Goal: Task Accomplishment & Management: Complete application form

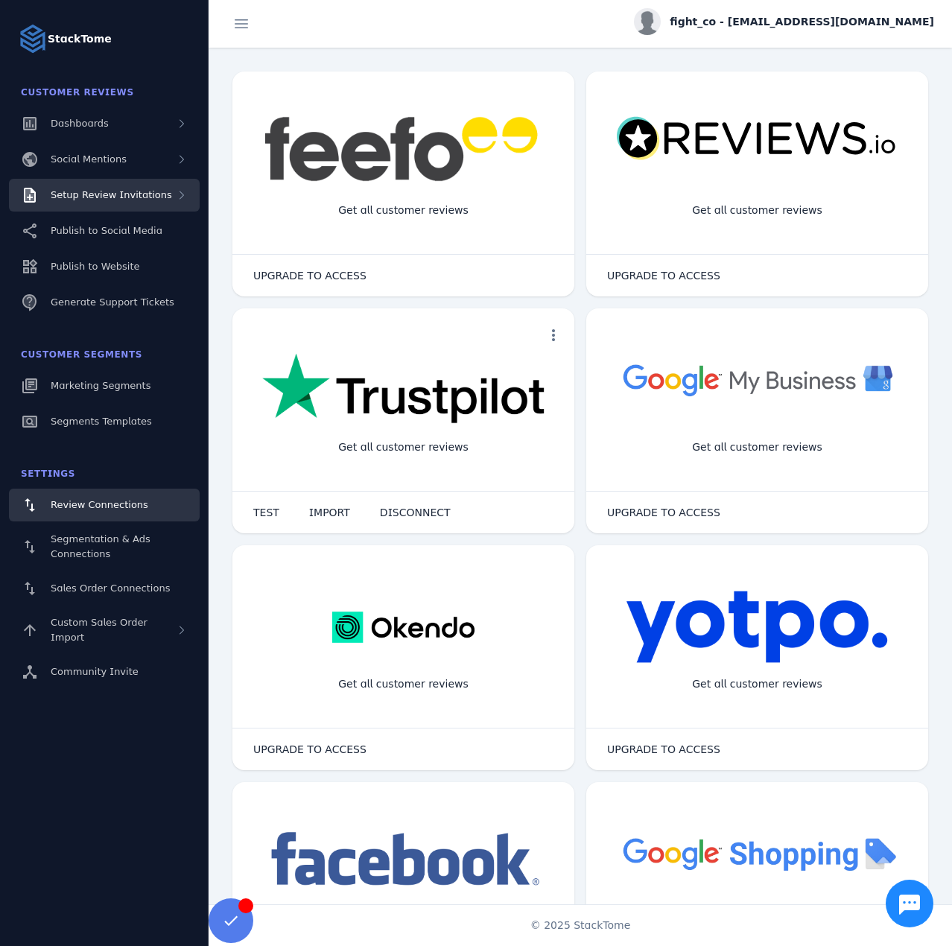
click at [117, 192] on span "Setup Review Invitations" at bounding box center [111, 194] width 121 height 11
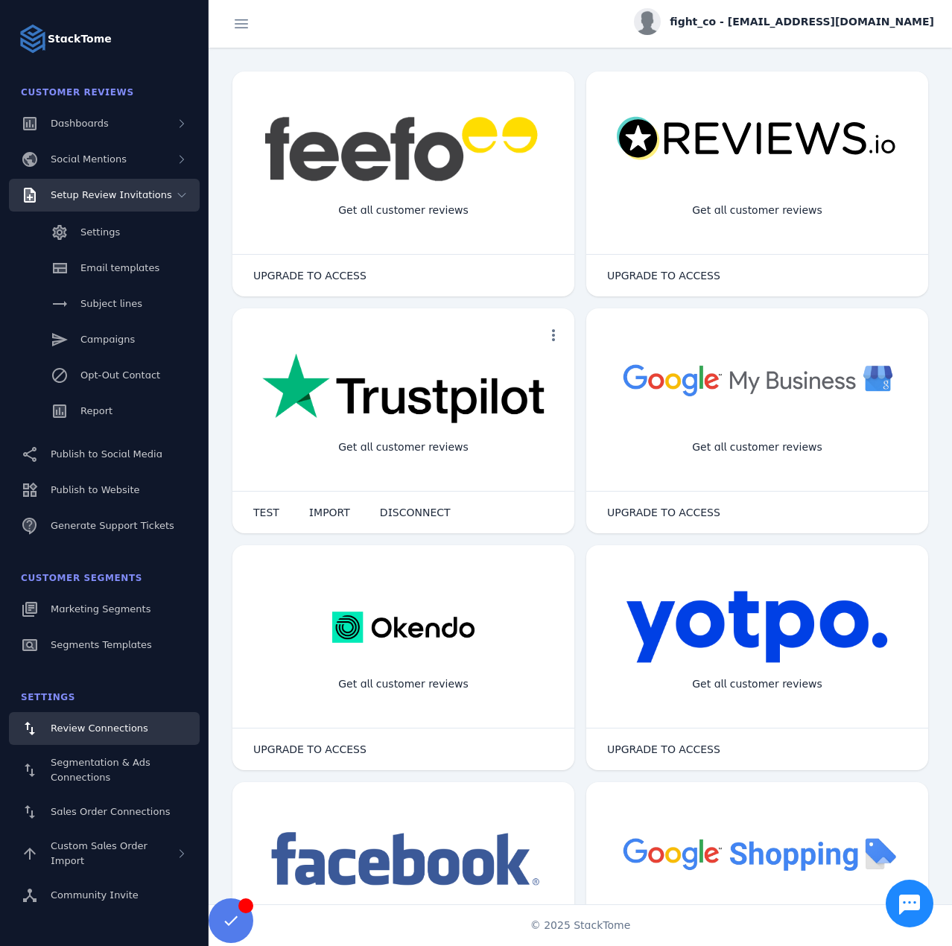
click at [166, 191] on div "Setup Review Invitations" at bounding box center [104, 195] width 191 height 33
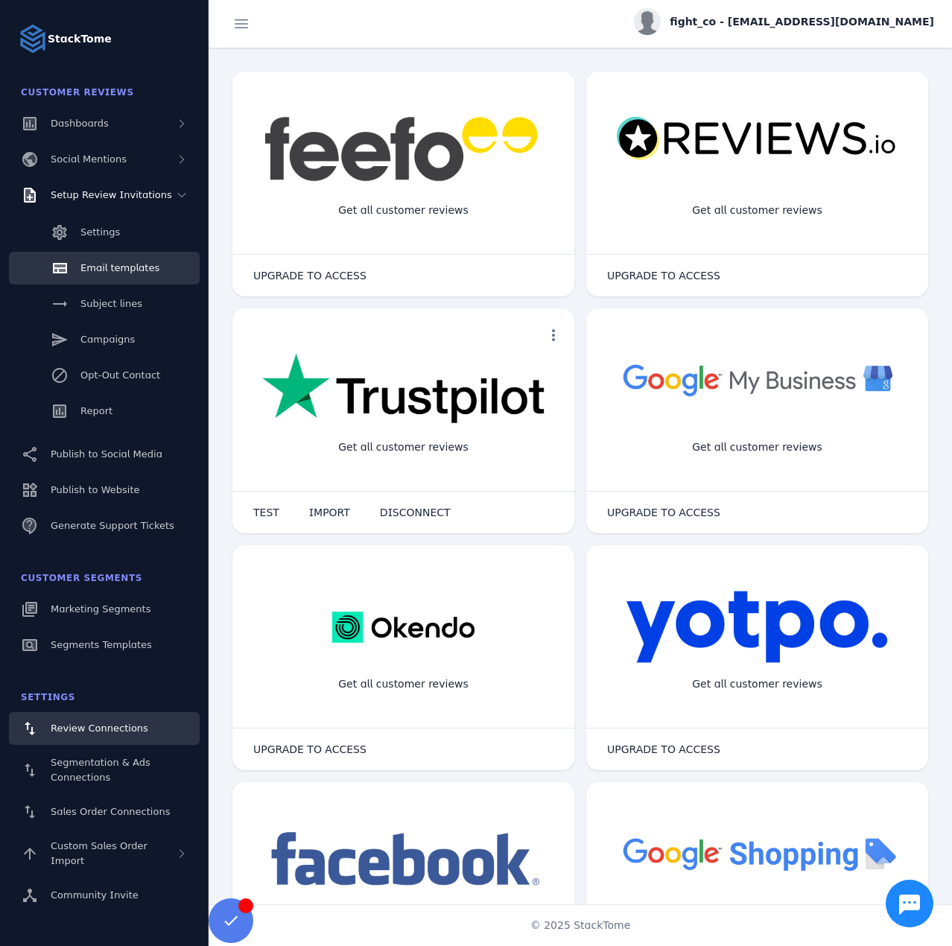
click at [127, 272] on span "Email templates" at bounding box center [119, 267] width 79 height 11
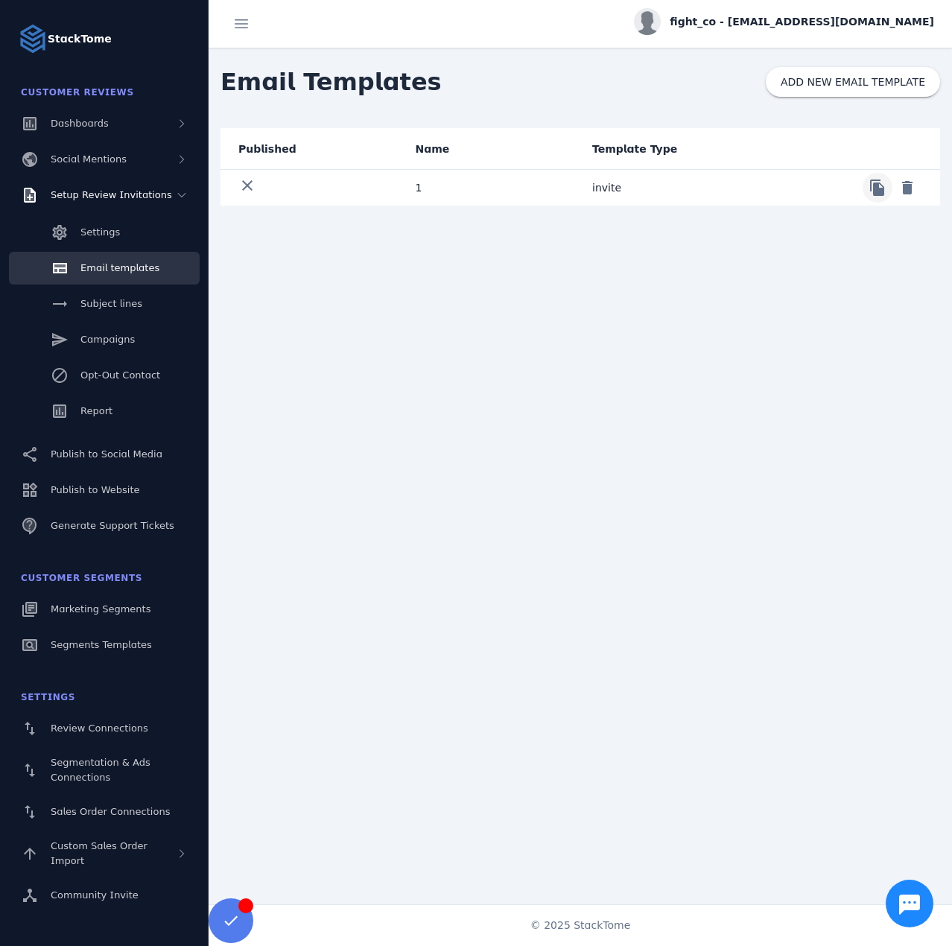
click at [874, 194] on span at bounding box center [877, 188] width 36 height 36
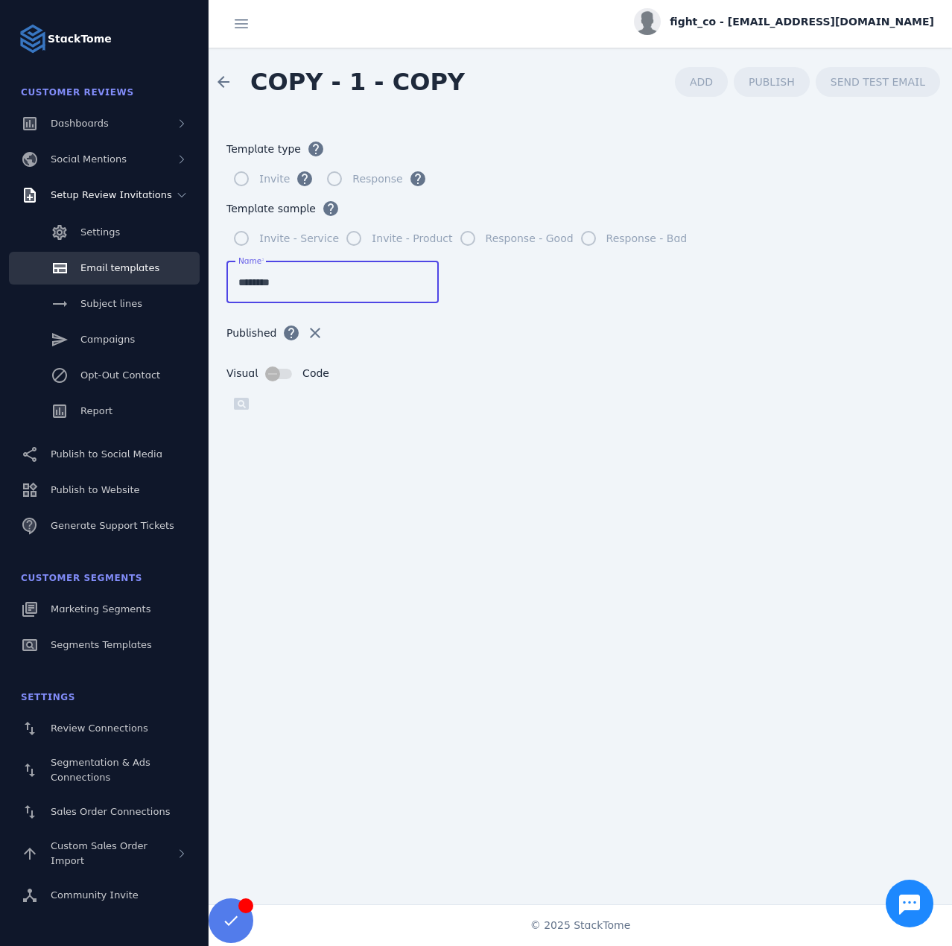
drag, startPoint x: 260, startPoint y: 279, endPoint x: 203, endPoint y: 281, distance: 56.6
click at [195, 278] on classic-layout "StackTome Customer Reviews Dashboards Social Mentions Setup Review Invitations …" at bounding box center [476, 473] width 952 height 946
type input "*********"
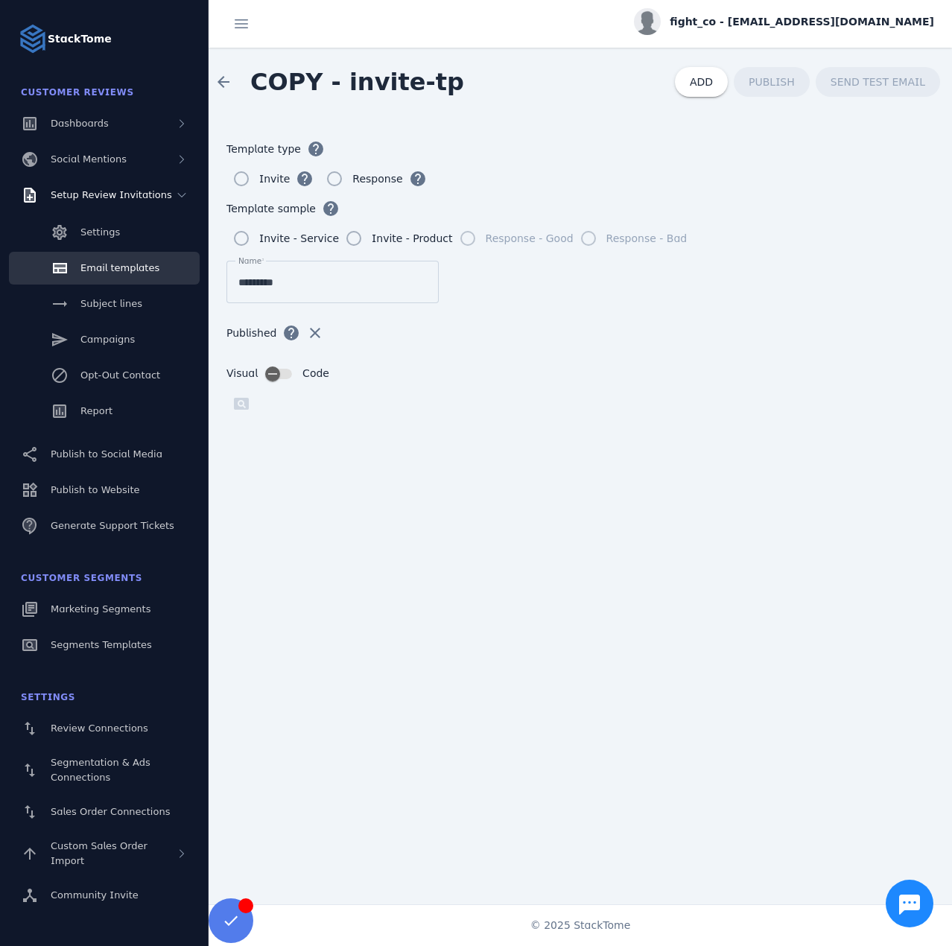
click at [516, 344] on div "Published help clear" at bounding box center [579, 342] width 707 height 48
click at [713, 81] on span "ADD" at bounding box center [700, 82] width 23 height 12
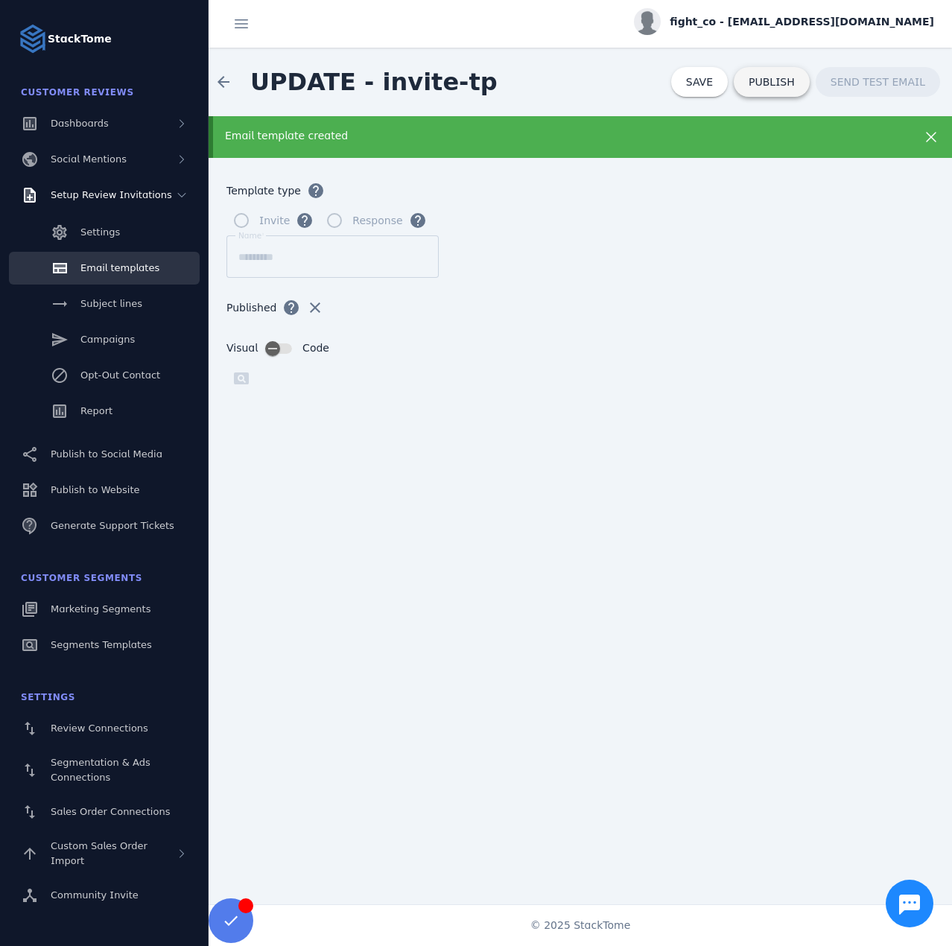
click at [783, 83] on span "PUBLISH" at bounding box center [771, 82] width 46 height 10
click at [214, 84] on span at bounding box center [223, 82] width 36 height 36
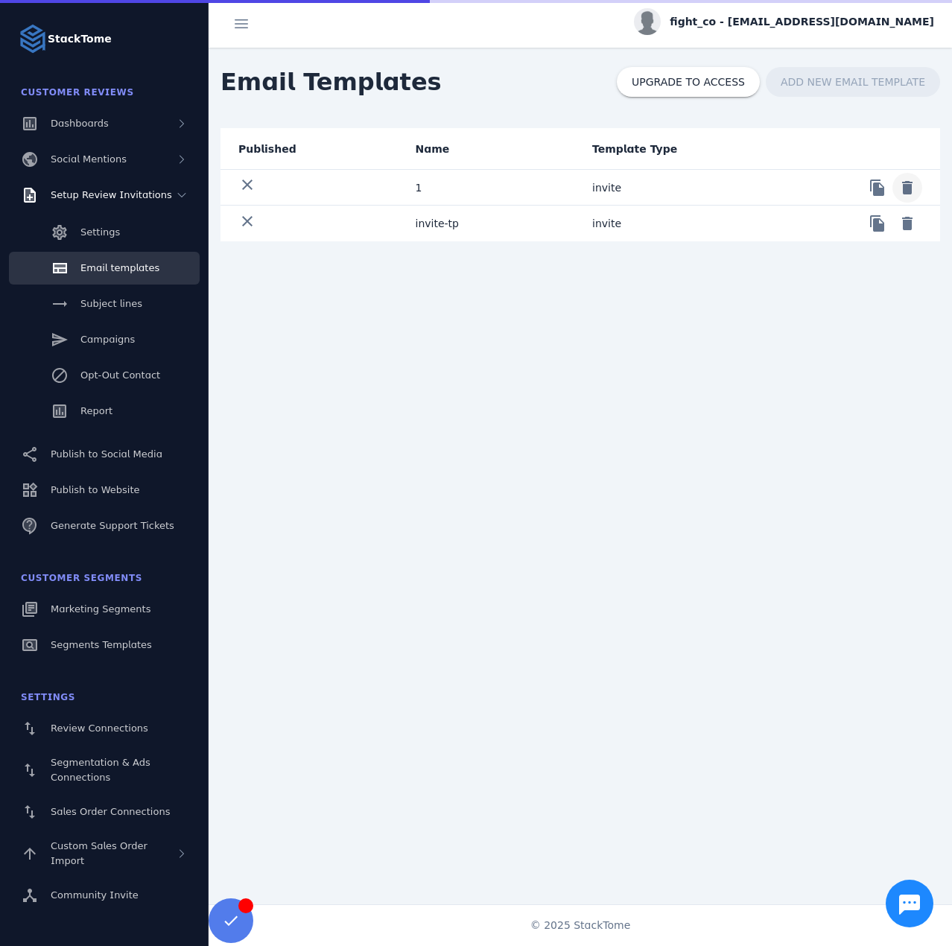
click at [917, 185] on span at bounding box center [907, 188] width 36 height 36
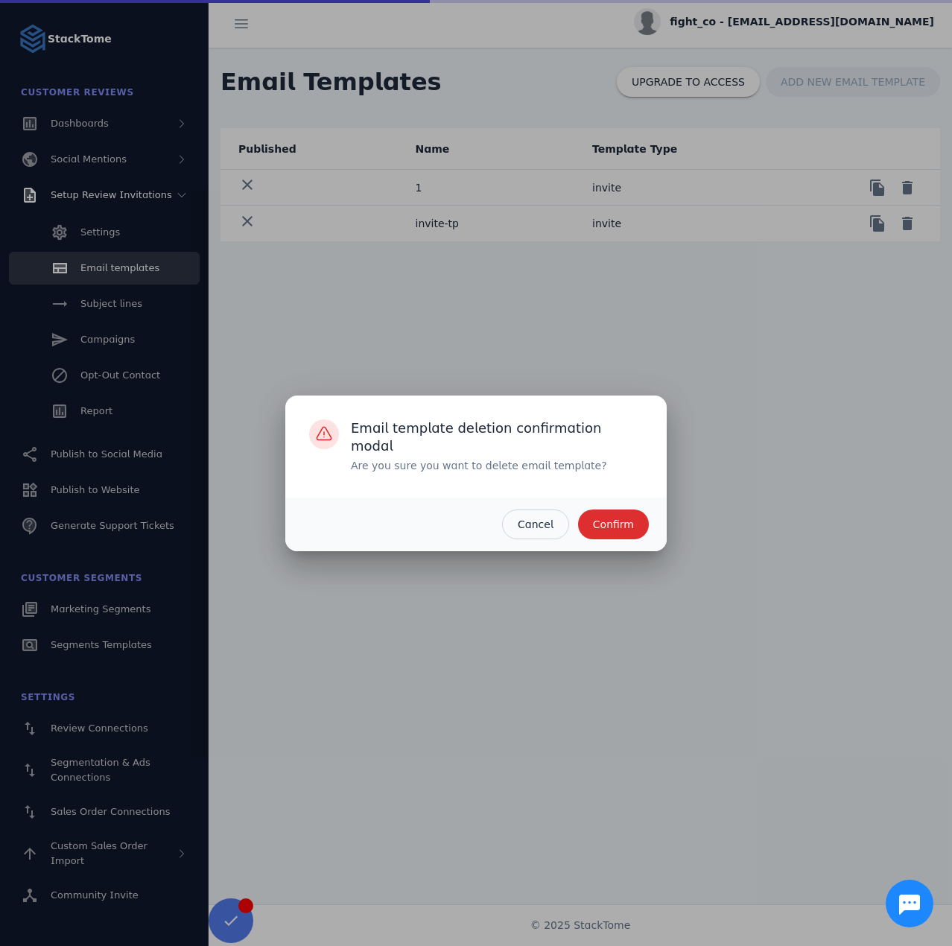
drag, startPoint x: 622, startPoint y: 526, endPoint x: 867, endPoint y: 267, distance: 356.0
click at [623, 525] on span "Confirm" at bounding box center [613, 524] width 41 height 10
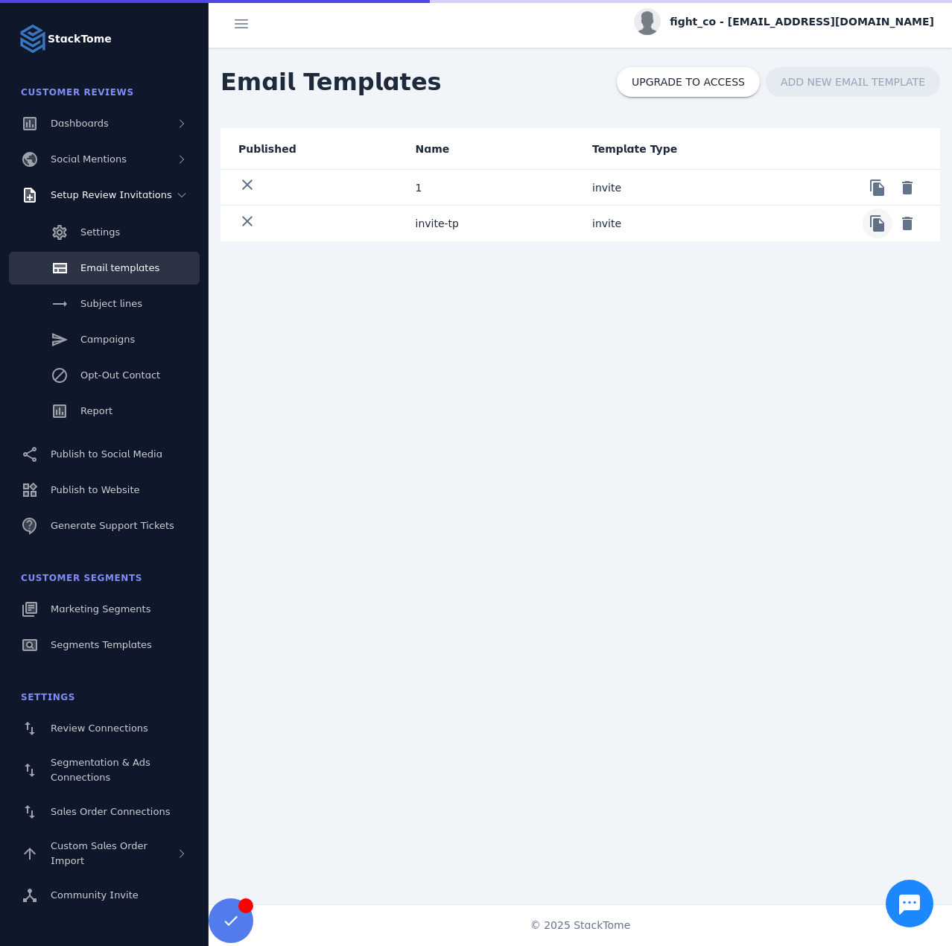
click at [863, 224] on span at bounding box center [877, 223] width 36 height 36
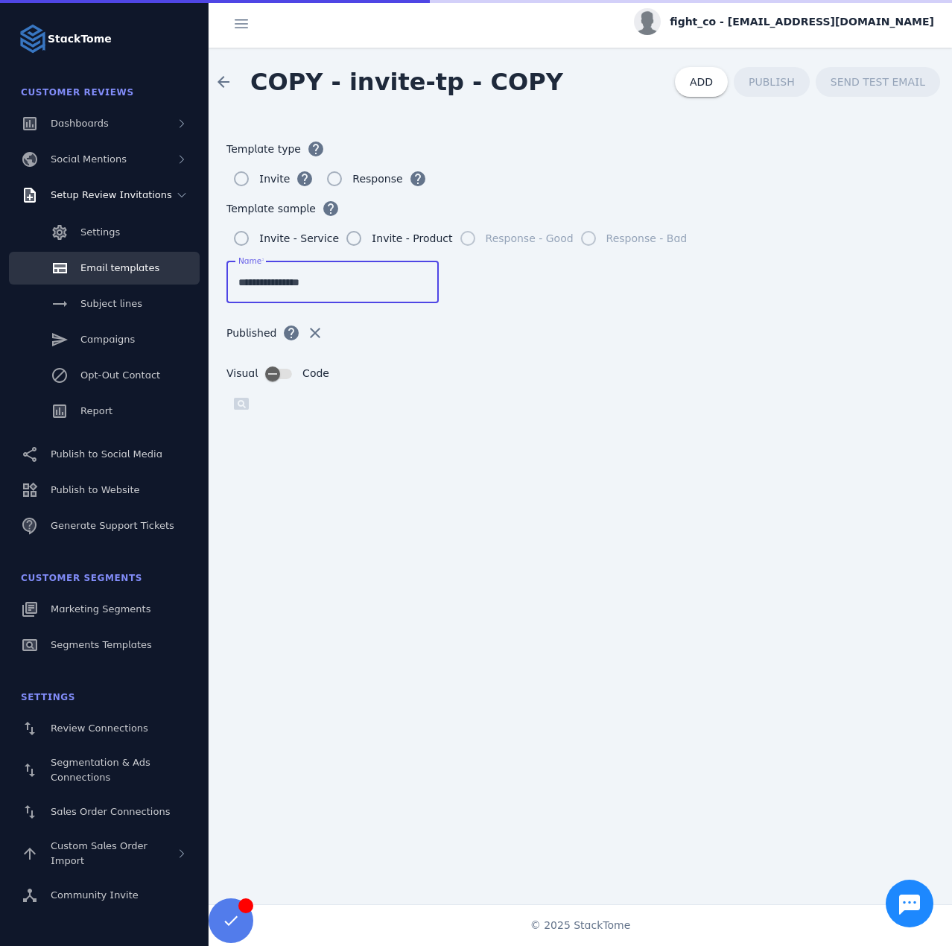
drag, startPoint x: 322, startPoint y: 288, endPoint x: 278, endPoint y: 288, distance: 44.7
click at [278, 288] on input "**********" at bounding box center [332, 282] width 188 height 18
click at [247, 284] on input "*********" at bounding box center [332, 282] width 188 height 18
type input "**********"
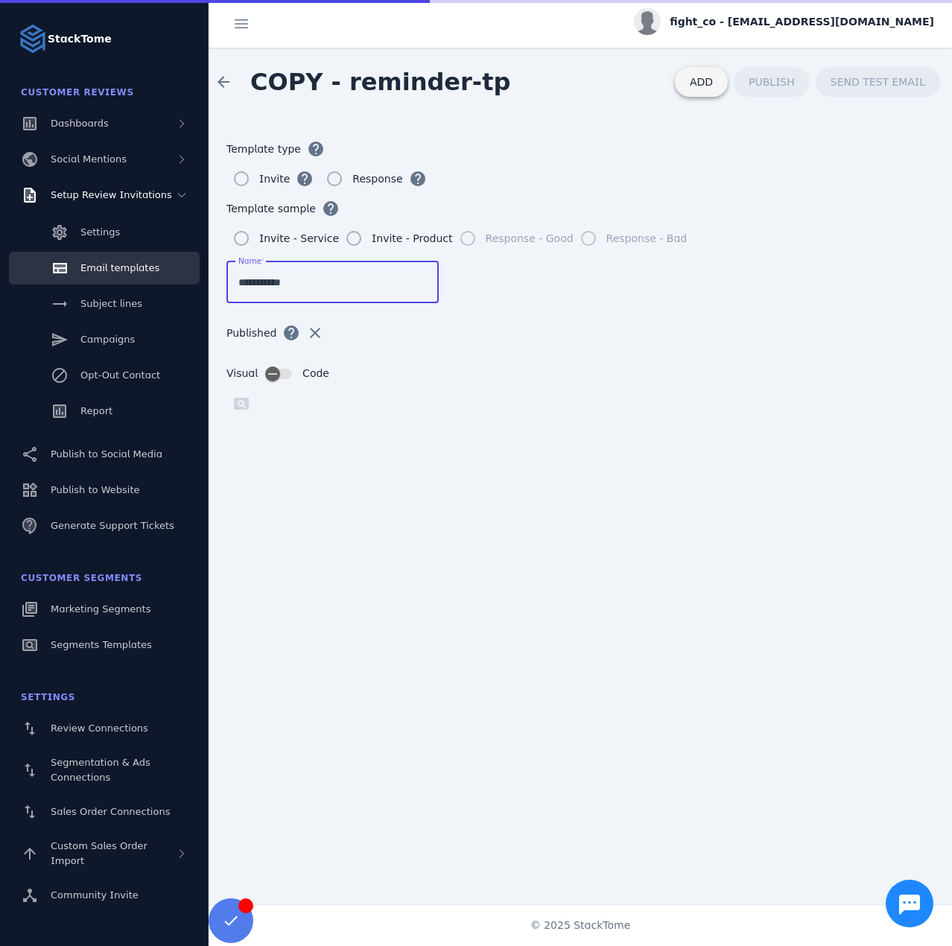
click at [717, 90] on span at bounding box center [701, 82] width 53 height 36
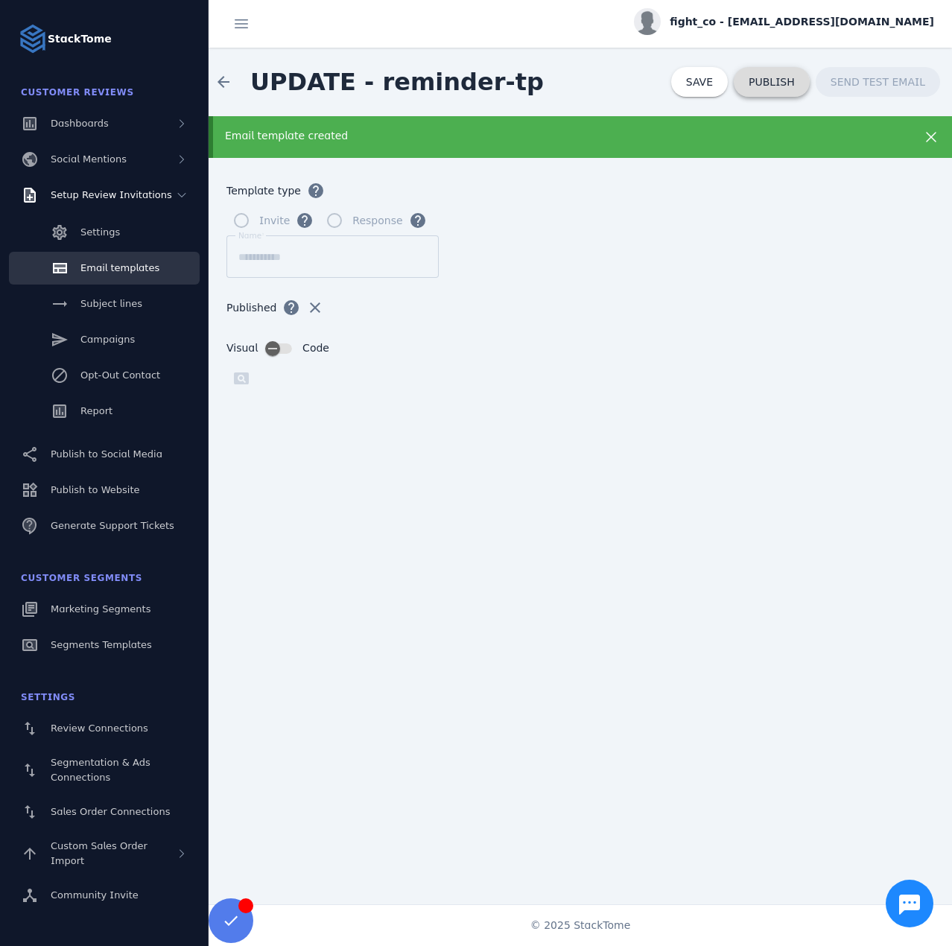
click at [770, 89] on span at bounding box center [771, 82] width 76 height 36
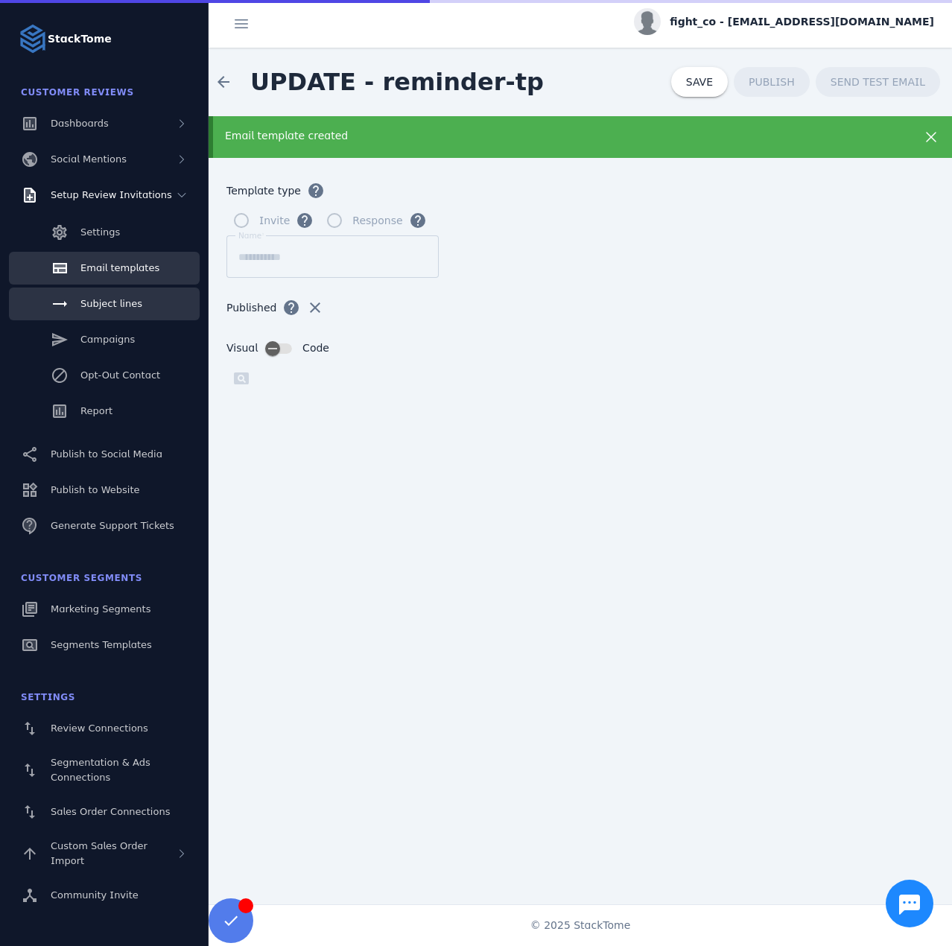
drag, startPoint x: 119, startPoint y: 305, endPoint x: 103, endPoint y: 305, distance: 16.4
click at [119, 305] on span "Subject lines" at bounding box center [111, 303] width 62 height 11
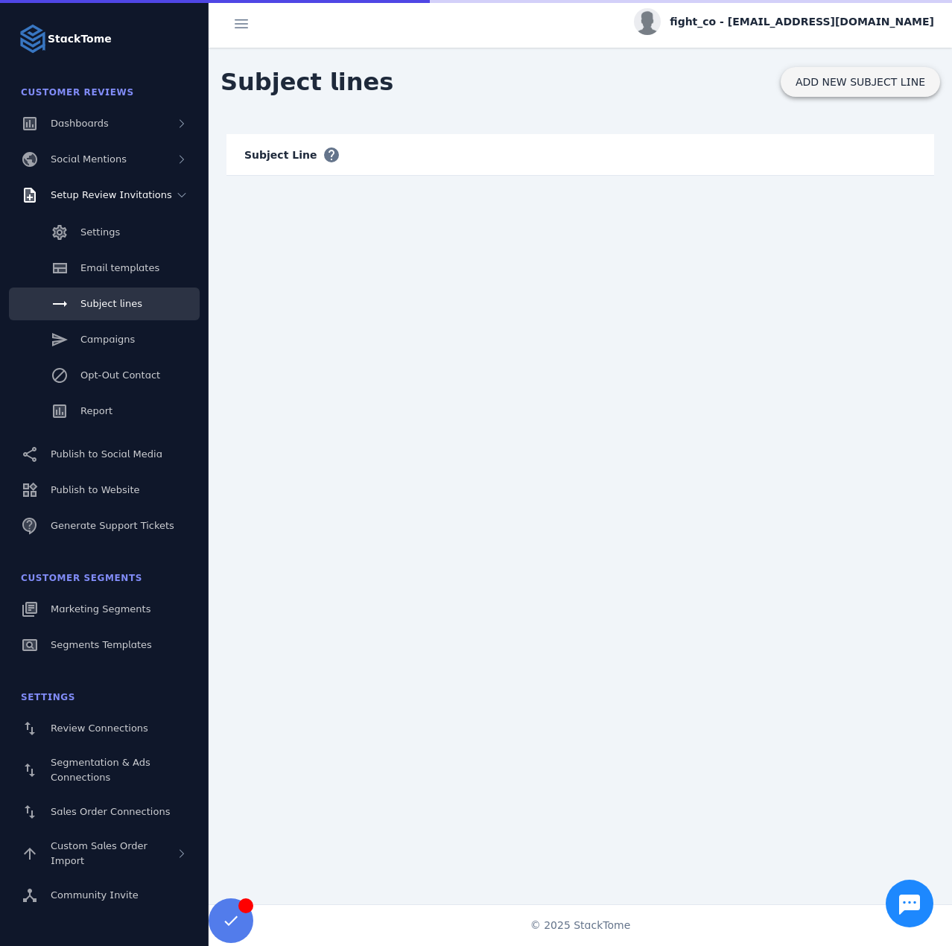
click at [878, 87] on span "ADD NEW SUBJECT LINE" at bounding box center [860, 82] width 130 height 10
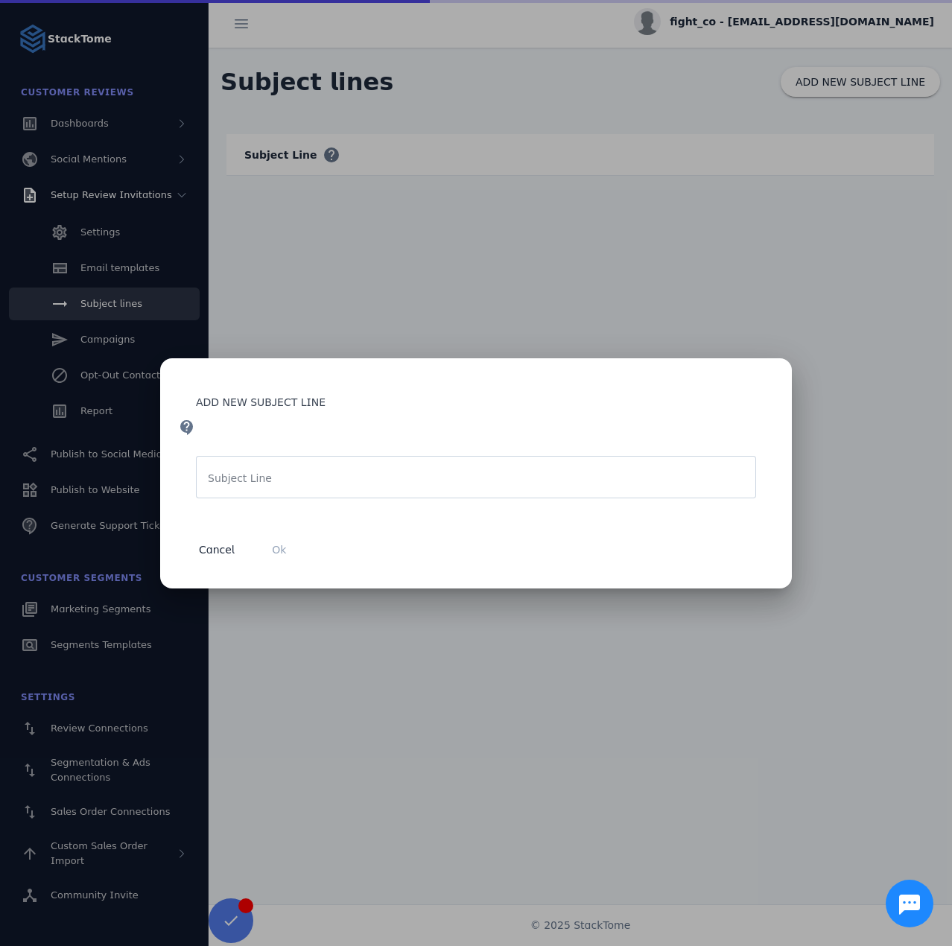
click at [248, 491] on div at bounding box center [476, 477] width 536 height 42
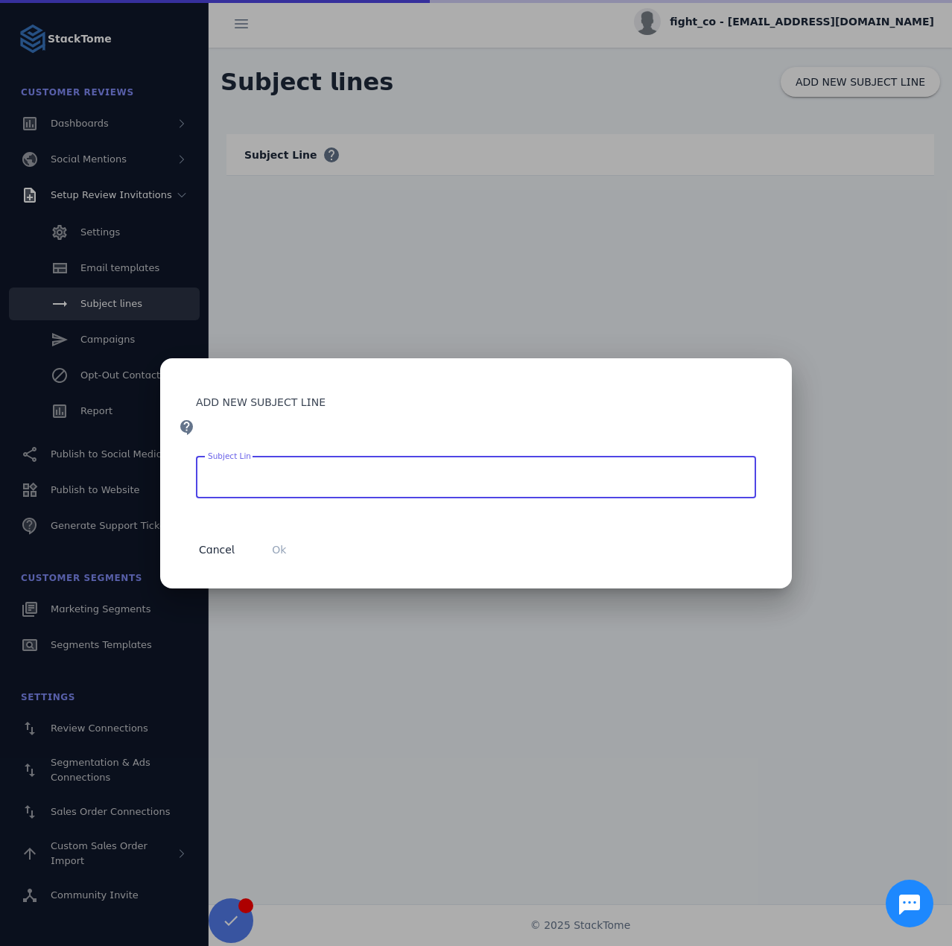
paste input "**********"
type input "**********"
click at [287, 541] on span "button" at bounding box center [279, 550] width 48 height 36
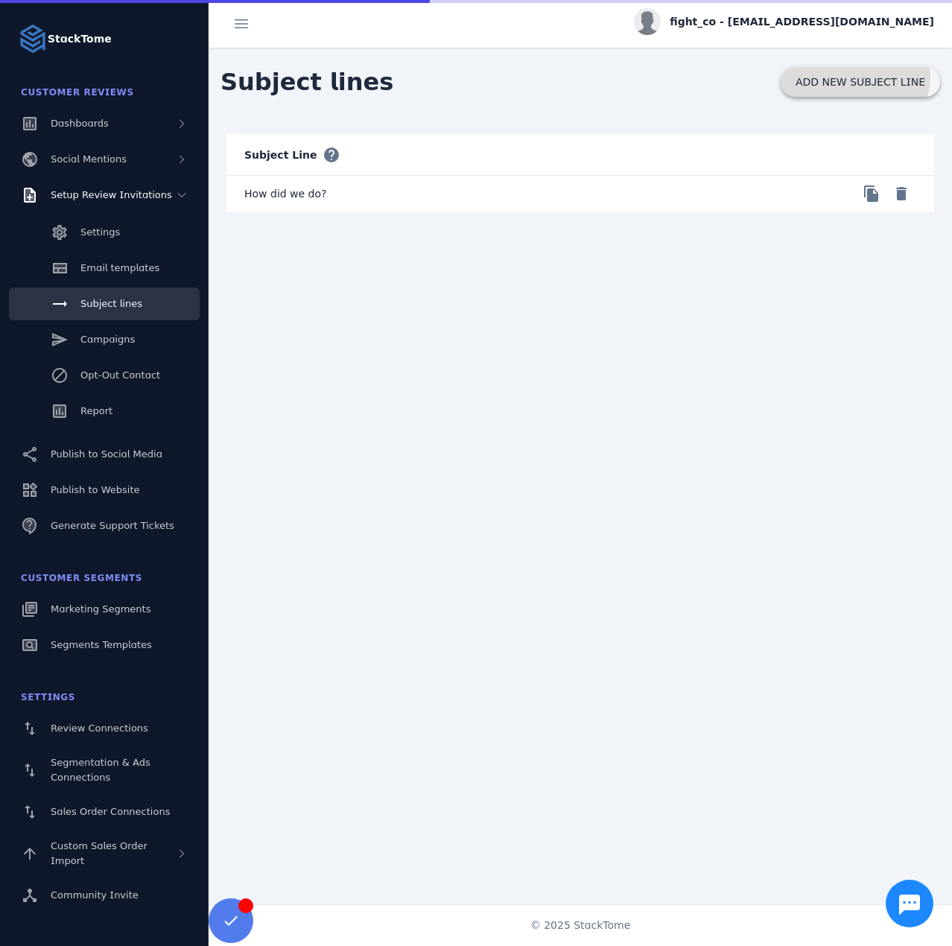
click at [858, 77] on span "ADD NEW SUBJECT LINE" at bounding box center [860, 82] width 130 height 10
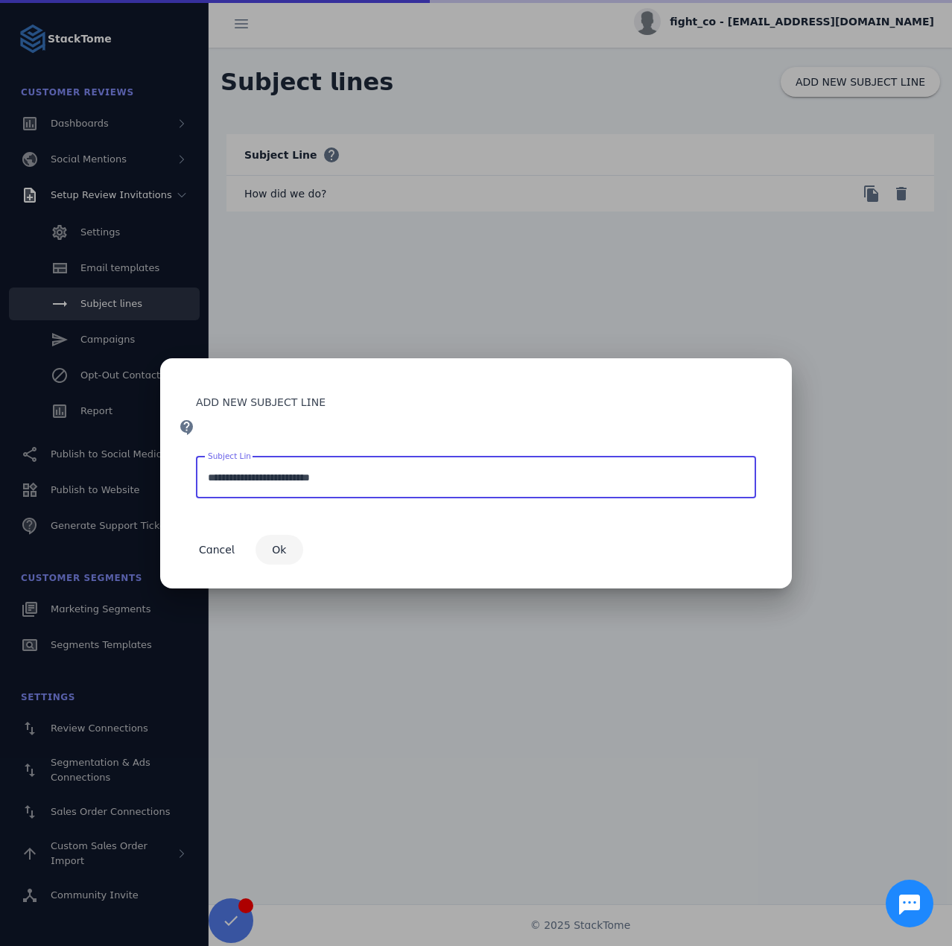
type input "**********"
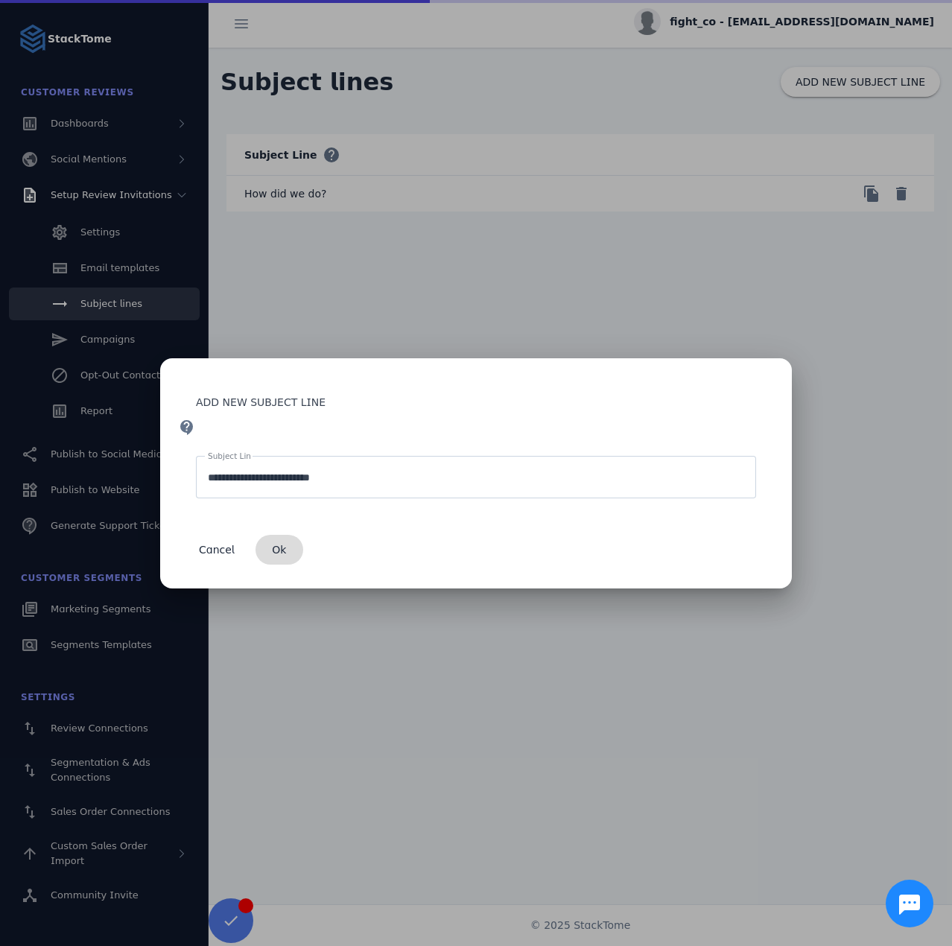
click at [272, 548] on span "Ok" at bounding box center [279, 549] width 14 height 10
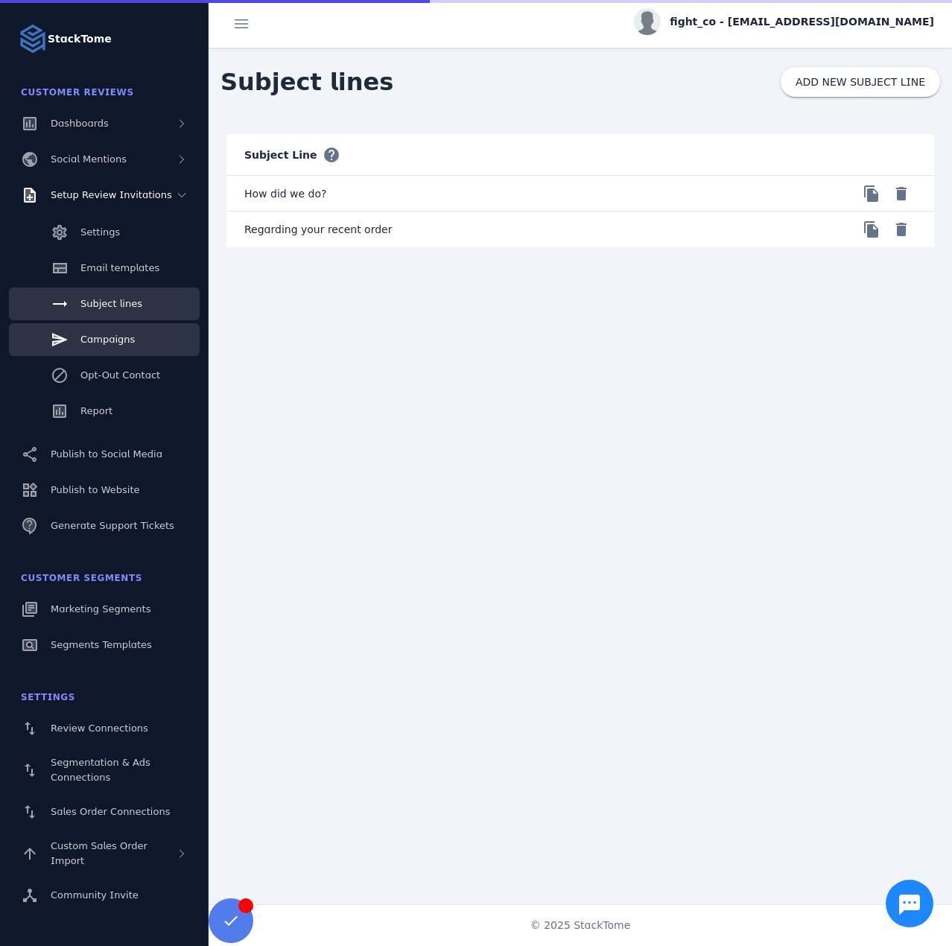
click at [109, 337] on span "Campaigns" at bounding box center [107, 339] width 54 height 11
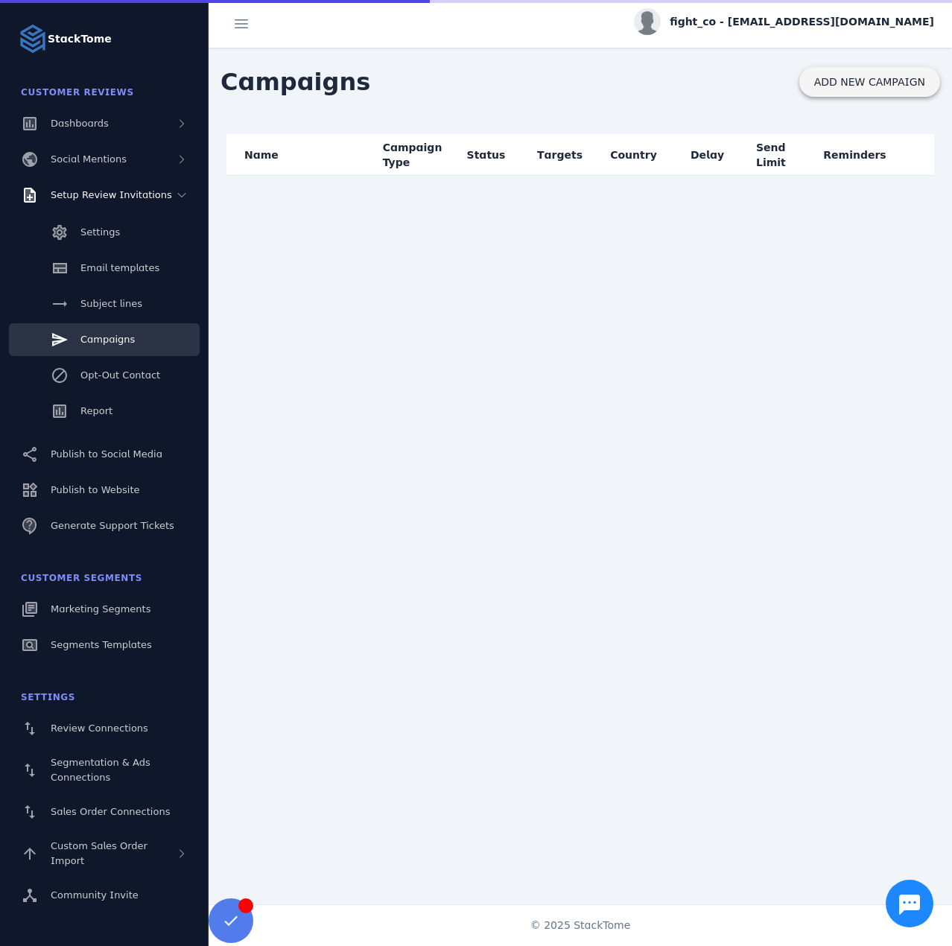
click at [840, 87] on span "ADD NEW CAMPAIGN" at bounding box center [869, 82] width 111 height 10
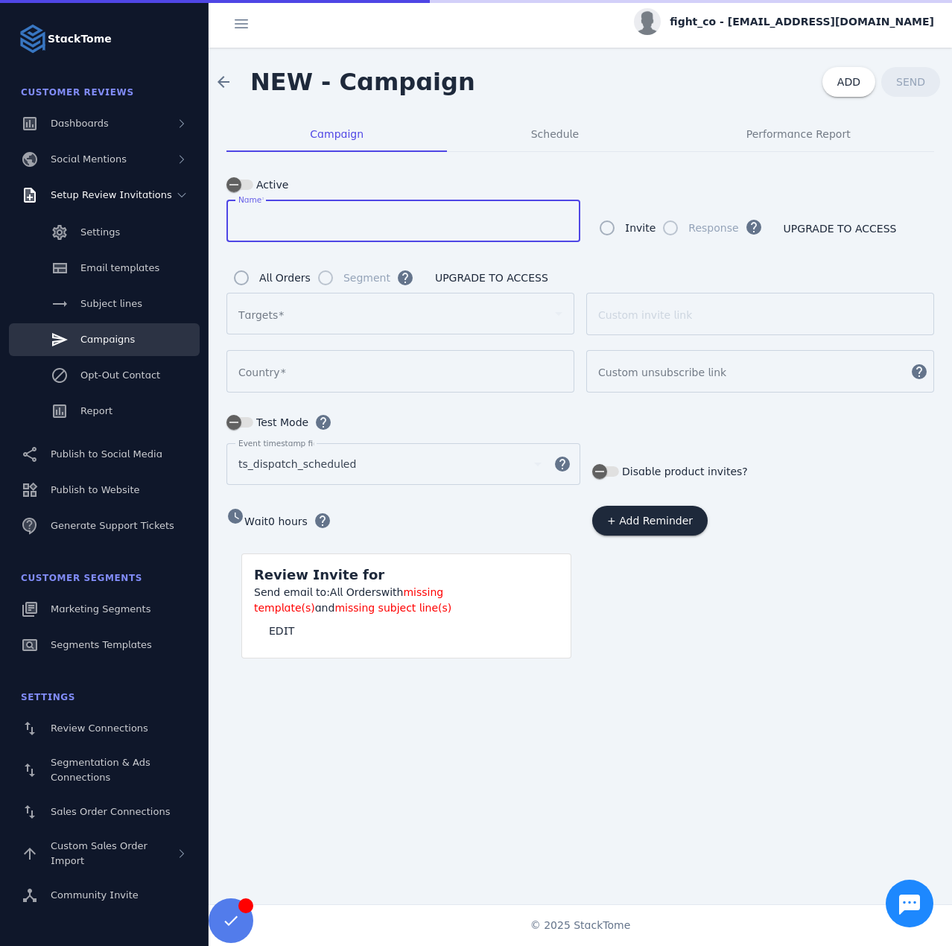
click at [291, 223] on input "Name" at bounding box center [403, 221] width 330 height 18
type input "*********"
click at [310, 278] on div "Segment" at bounding box center [350, 278] width 80 height 30
click at [792, 13] on div "fight_co - [EMAIL_ADDRESS][DOMAIN_NAME]" at bounding box center [784, 21] width 300 height 27
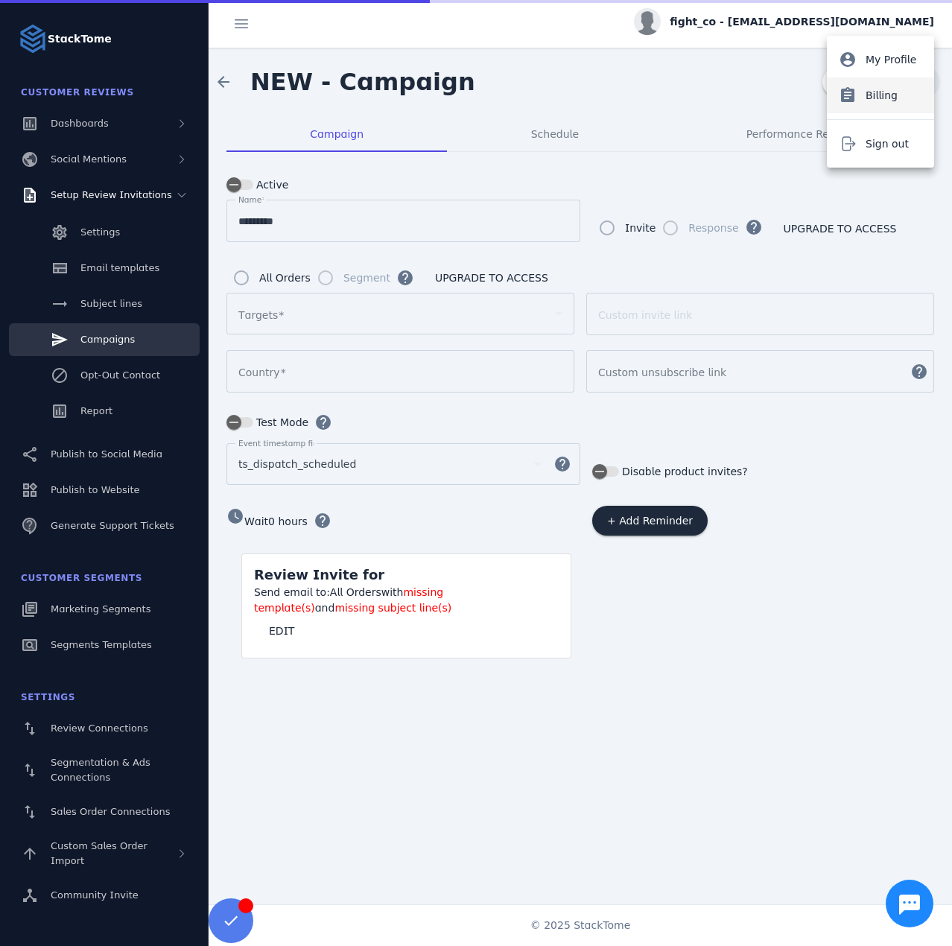
click at [887, 91] on span "Billing" at bounding box center [881, 95] width 32 height 18
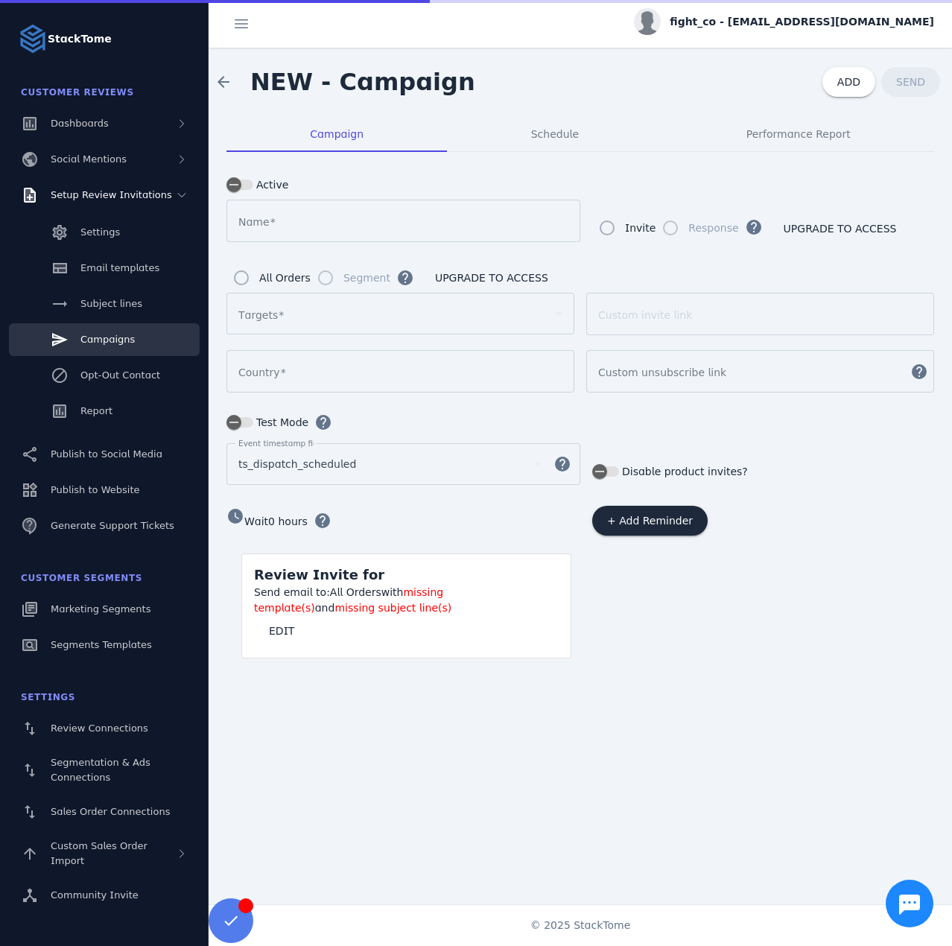
click at [284, 316] on div at bounding box center [393, 314] width 310 height 18
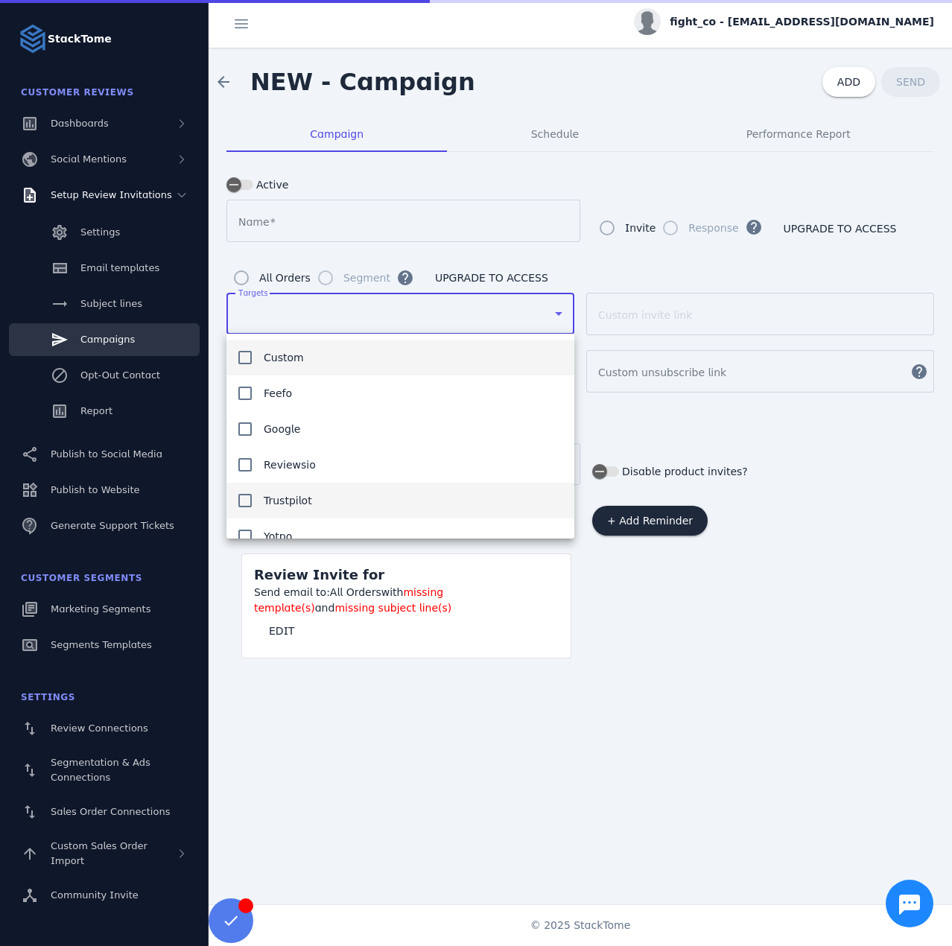
click at [302, 497] on span "Trustpilot" at bounding box center [288, 500] width 48 height 18
click at [657, 611] on div at bounding box center [476, 473] width 952 height 946
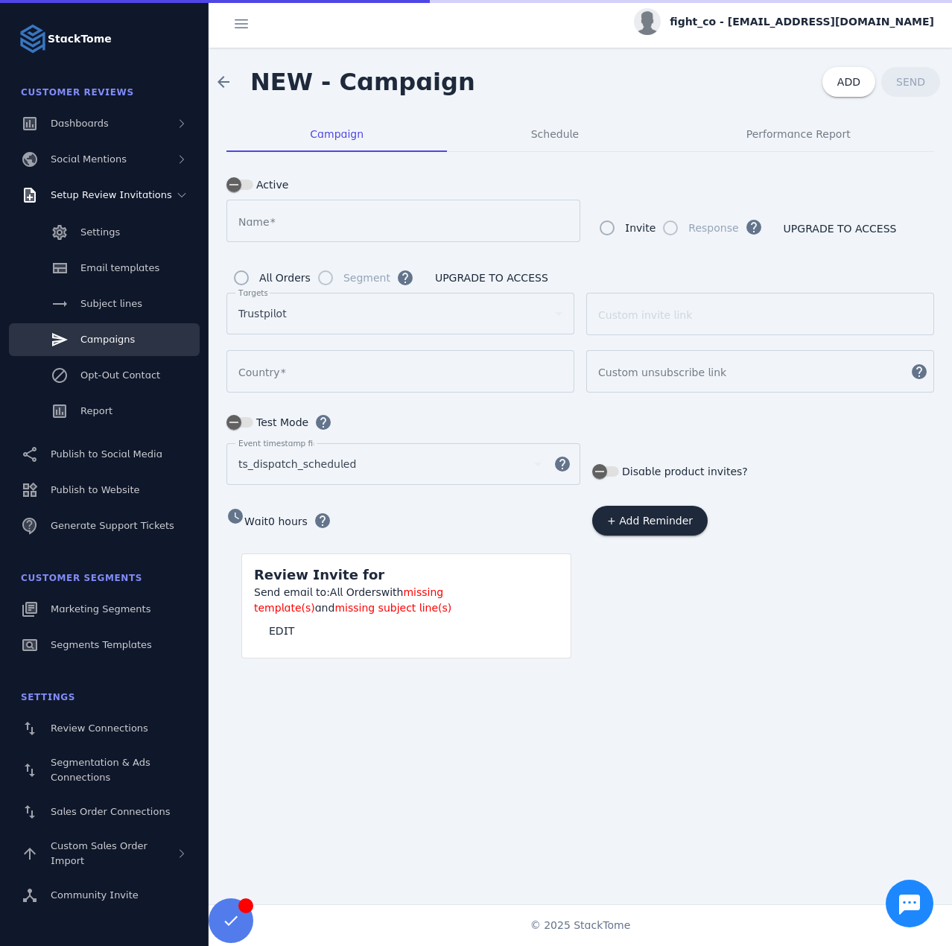
click at [285, 372] on input "Country" at bounding box center [400, 372] width 324 height 18
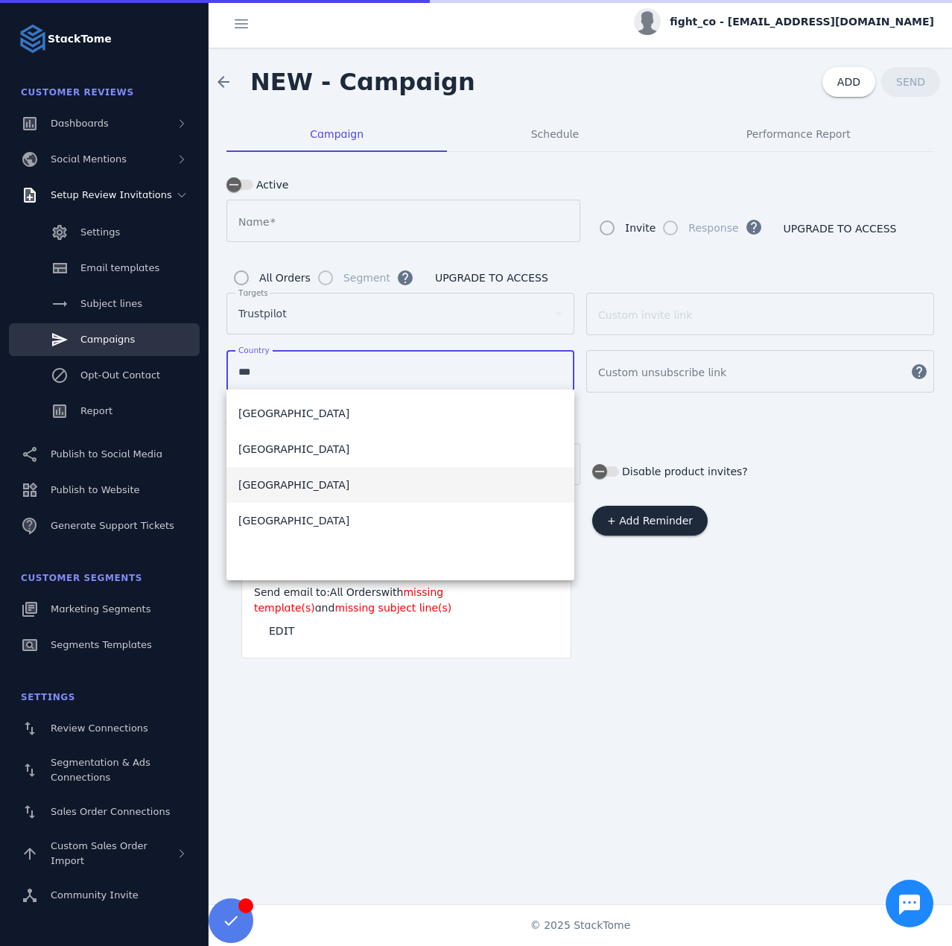
click at [317, 484] on mat-option "[GEOGRAPHIC_DATA]" at bounding box center [400, 485] width 348 height 36
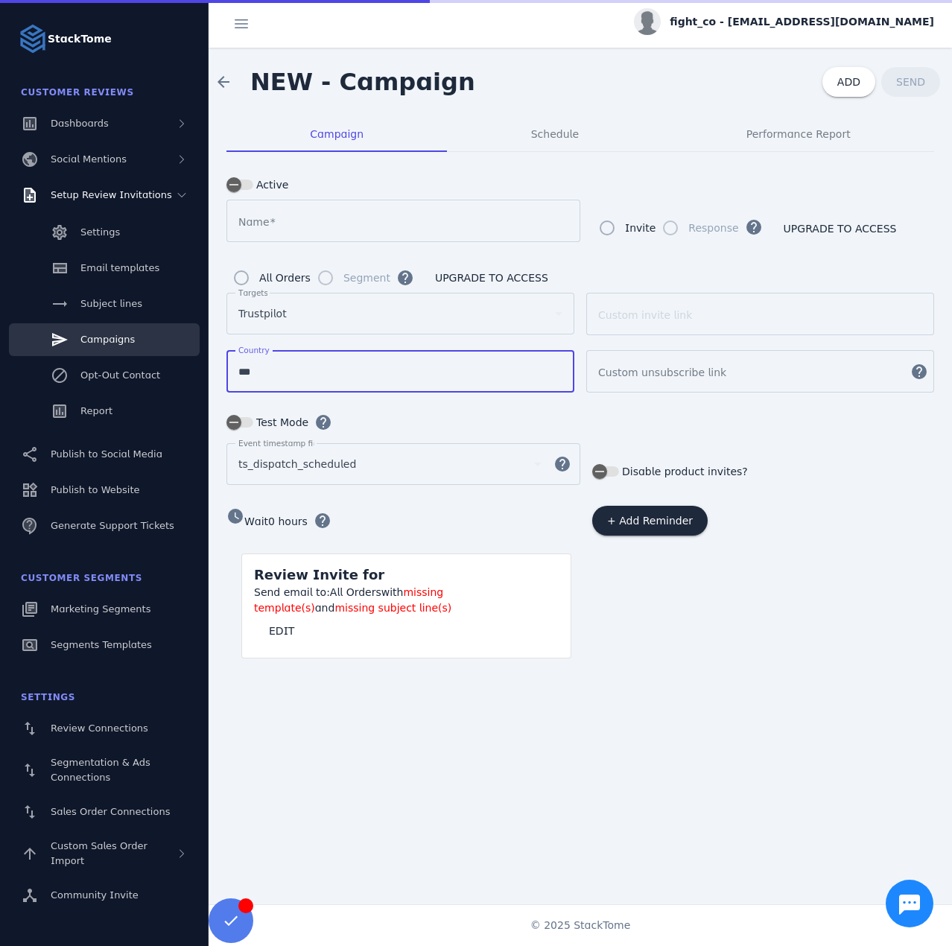
type input "**********"
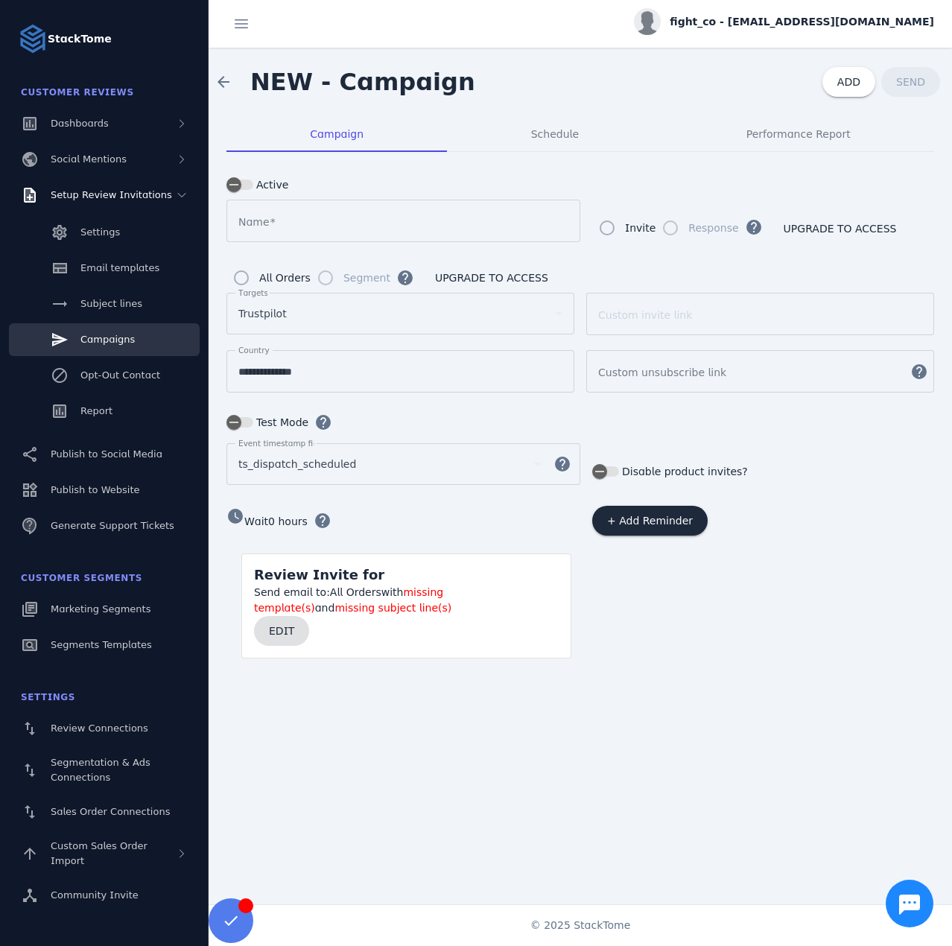
click at [280, 633] on span "EDIT" at bounding box center [281, 630] width 25 height 10
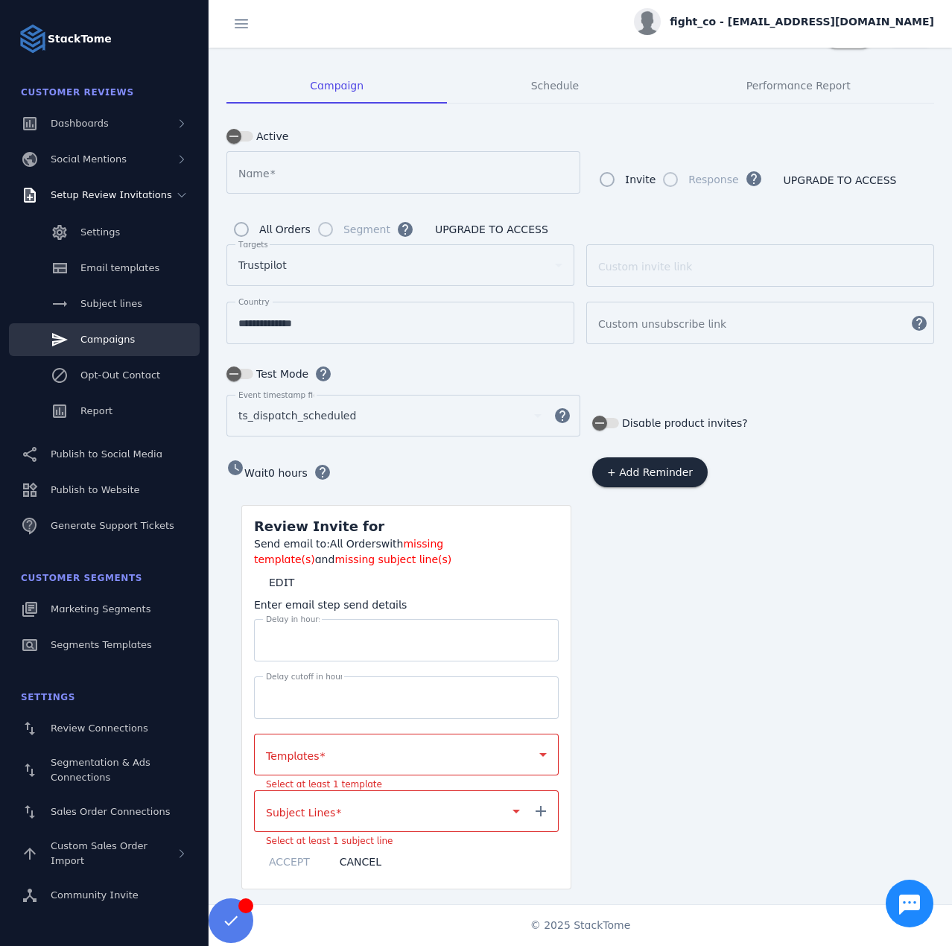
scroll to position [49, 0]
click at [309, 756] on div at bounding box center [406, 754] width 281 height 42
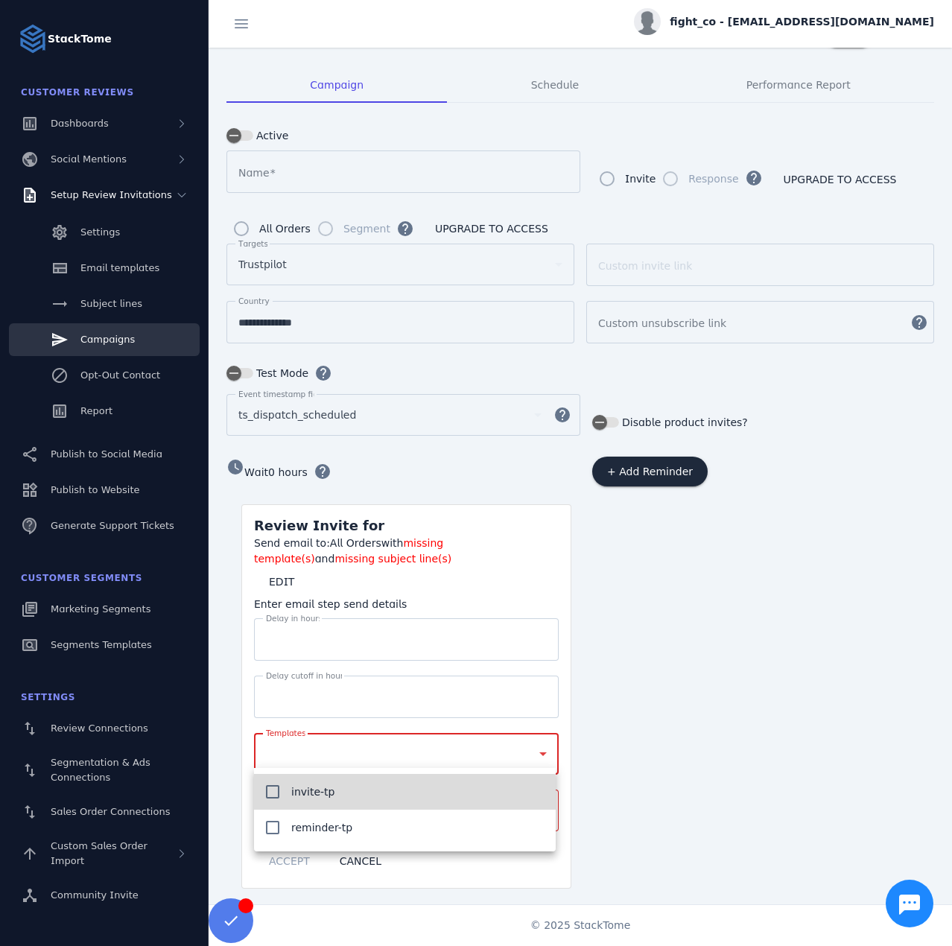
click at [328, 795] on span "invite-tp" at bounding box center [312, 792] width 43 height 18
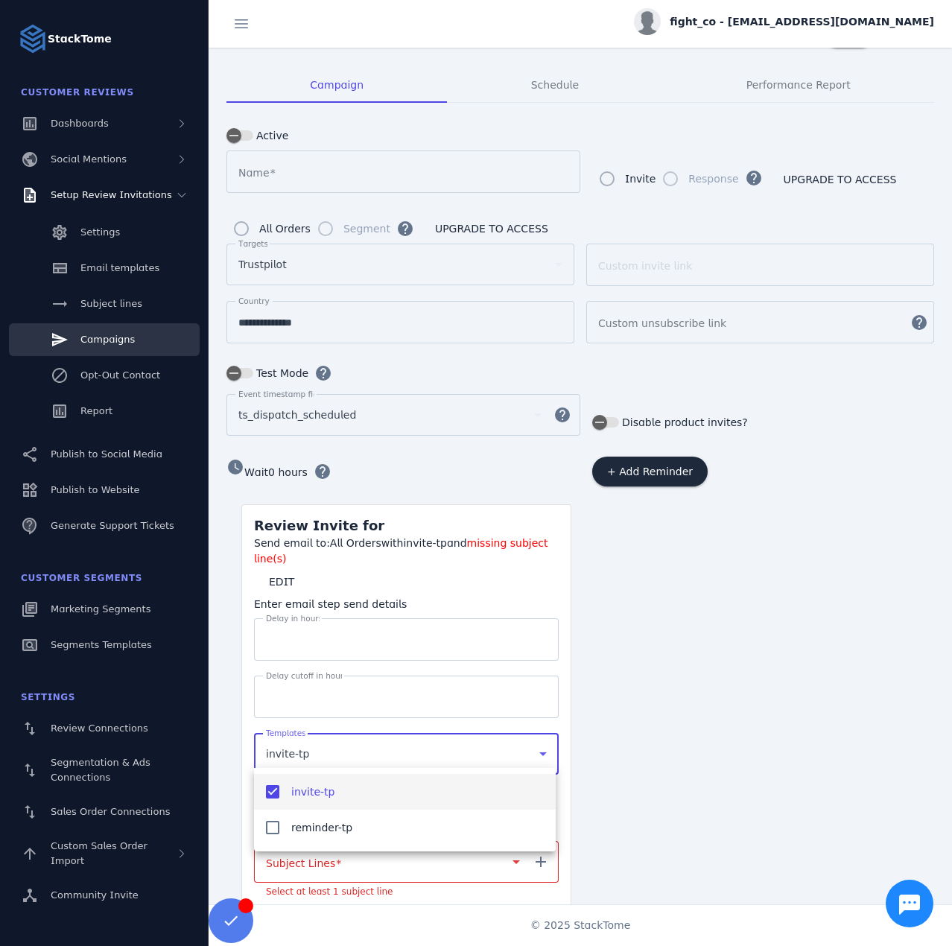
drag, startPoint x: 229, startPoint y: 792, endPoint x: 241, endPoint y: 797, distance: 12.7
click at [230, 792] on div at bounding box center [476, 473] width 952 height 946
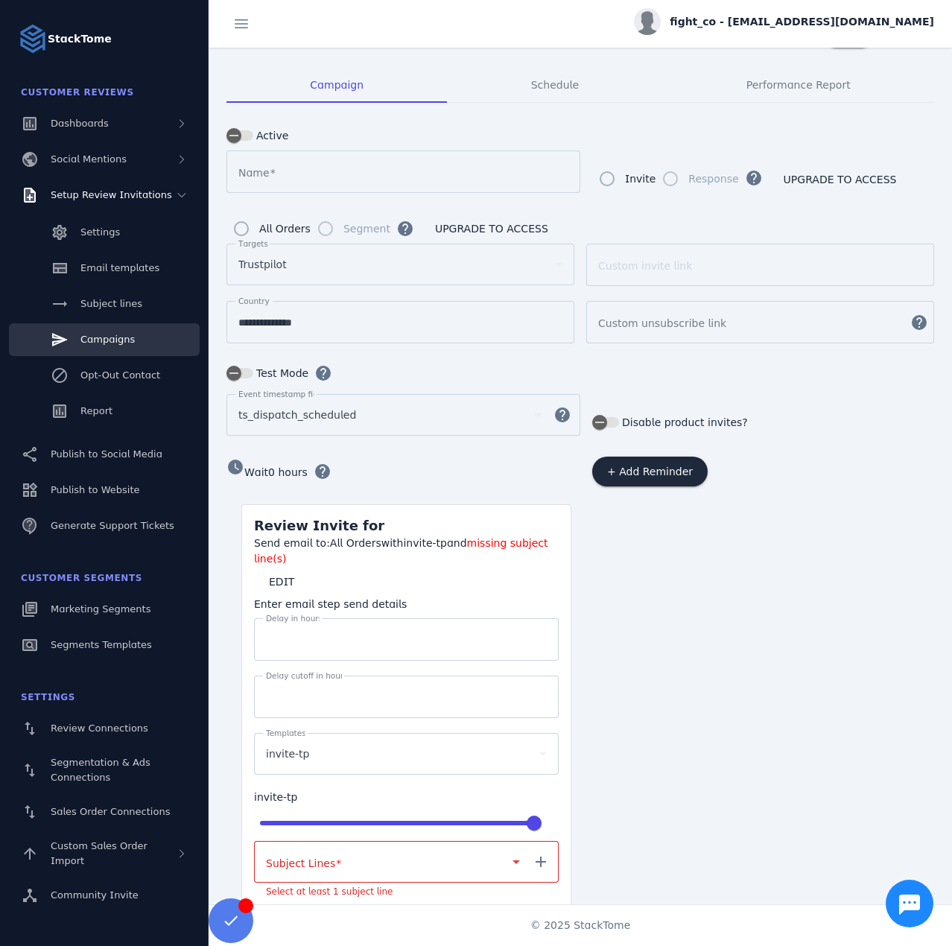
click at [302, 857] on mat-label "Subject Lines" at bounding box center [300, 863] width 69 height 12
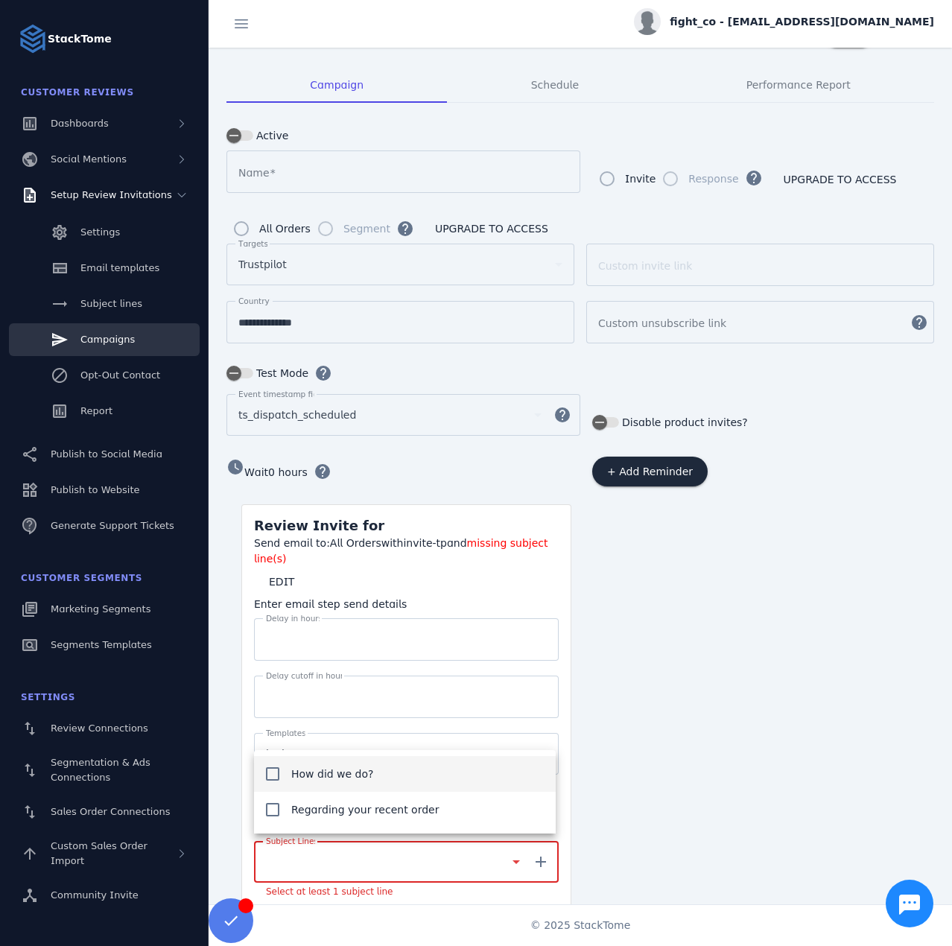
click at [304, 776] on span "How did we do?" at bounding box center [332, 774] width 83 height 18
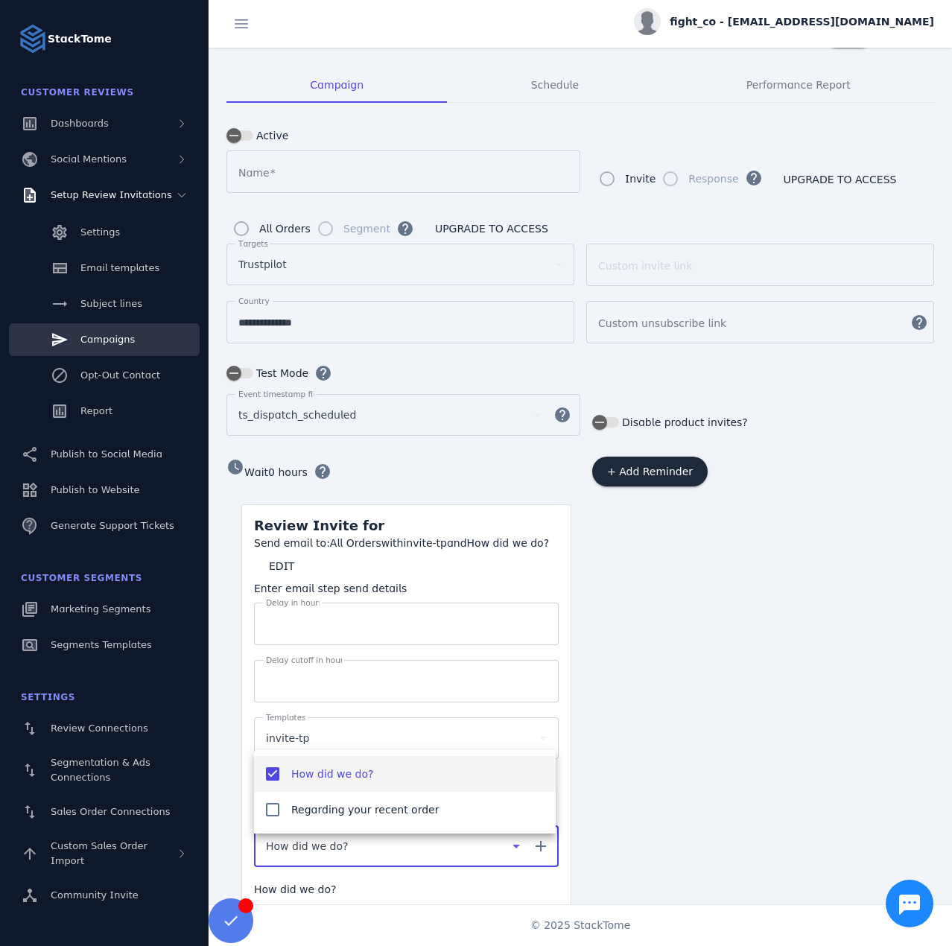
click at [235, 820] on div at bounding box center [476, 473] width 952 height 946
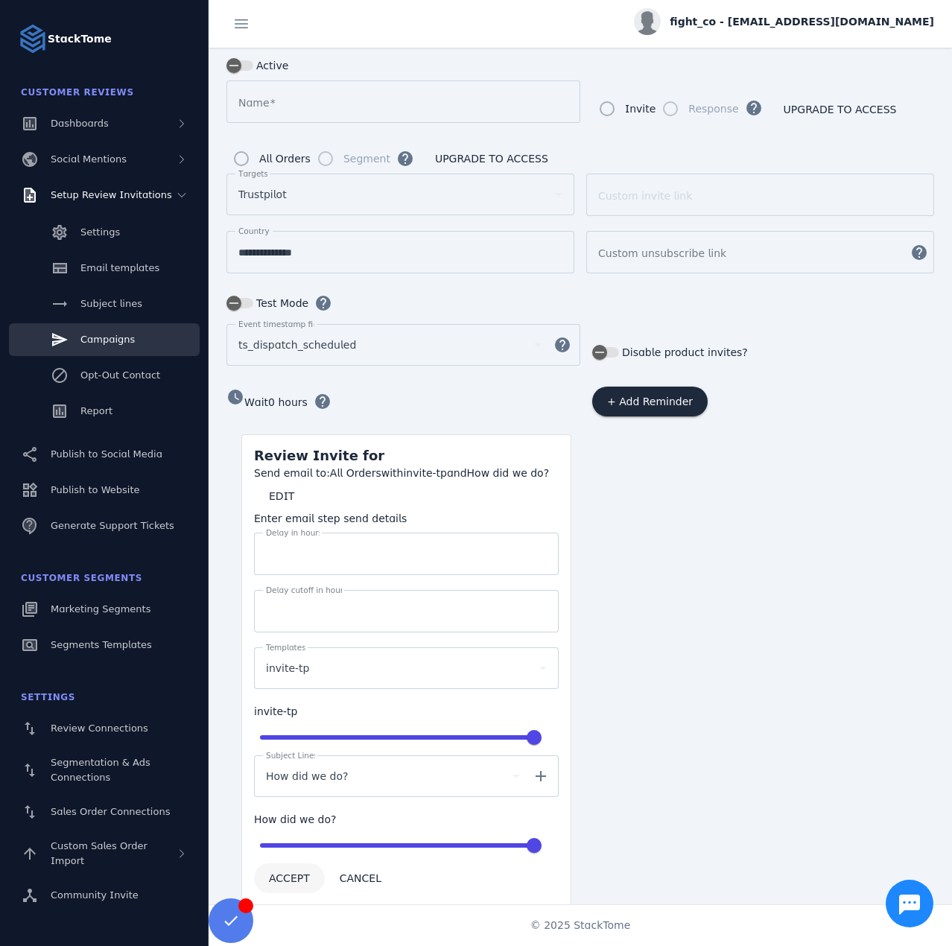
scroll to position [136, 0]
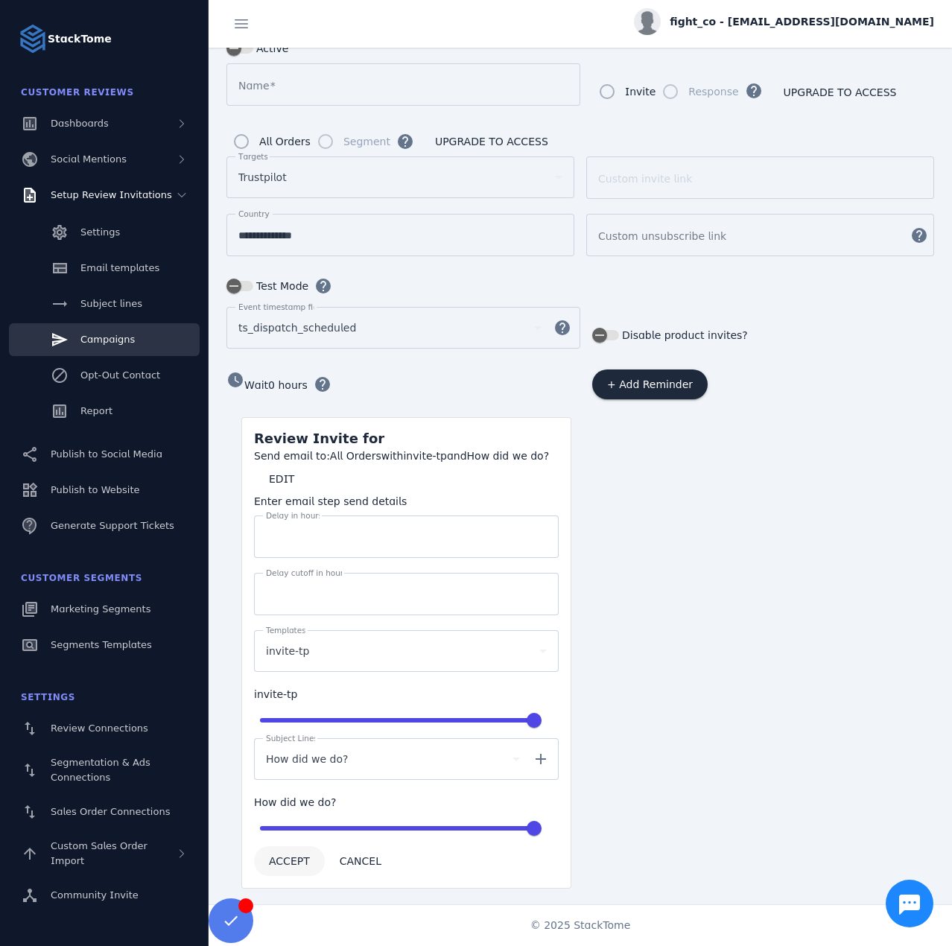
click at [289, 855] on span "ACCEPT" at bounding box center [289, 860] width 41 height 10
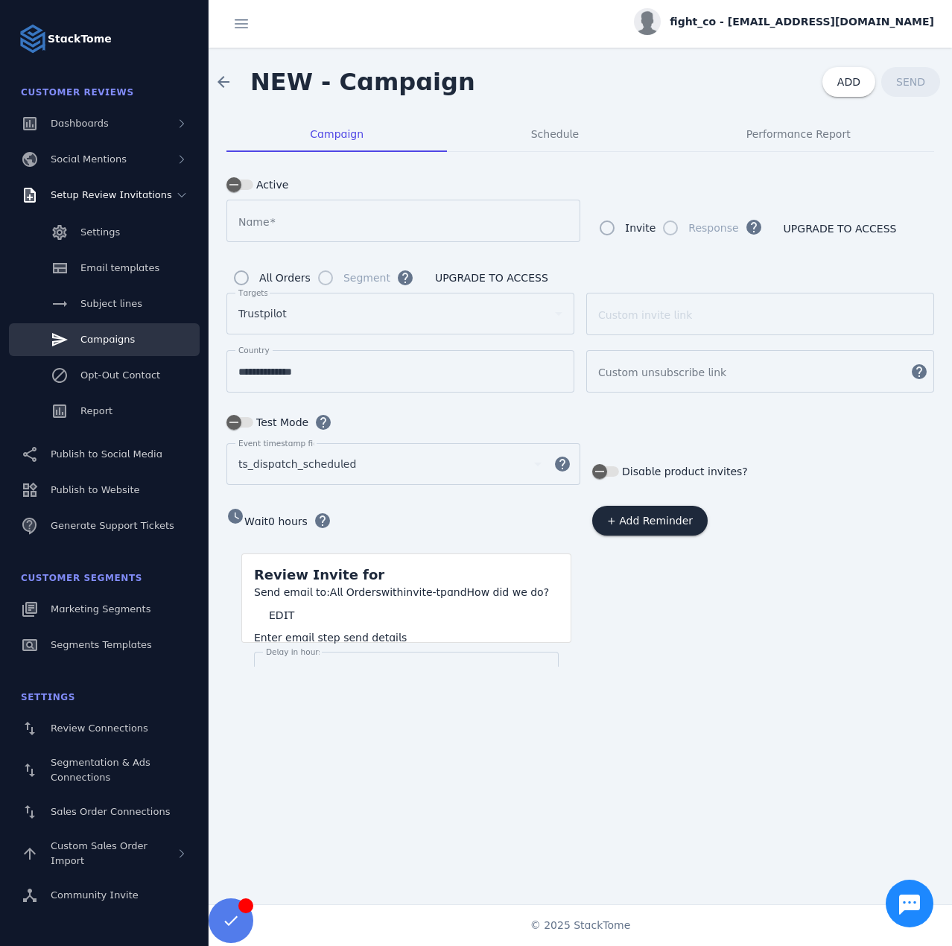
scroll to position [0, 0]
click at [657, 515] on span "+ Add Reminder" at bounding box center [650, 520] width 86 height 10
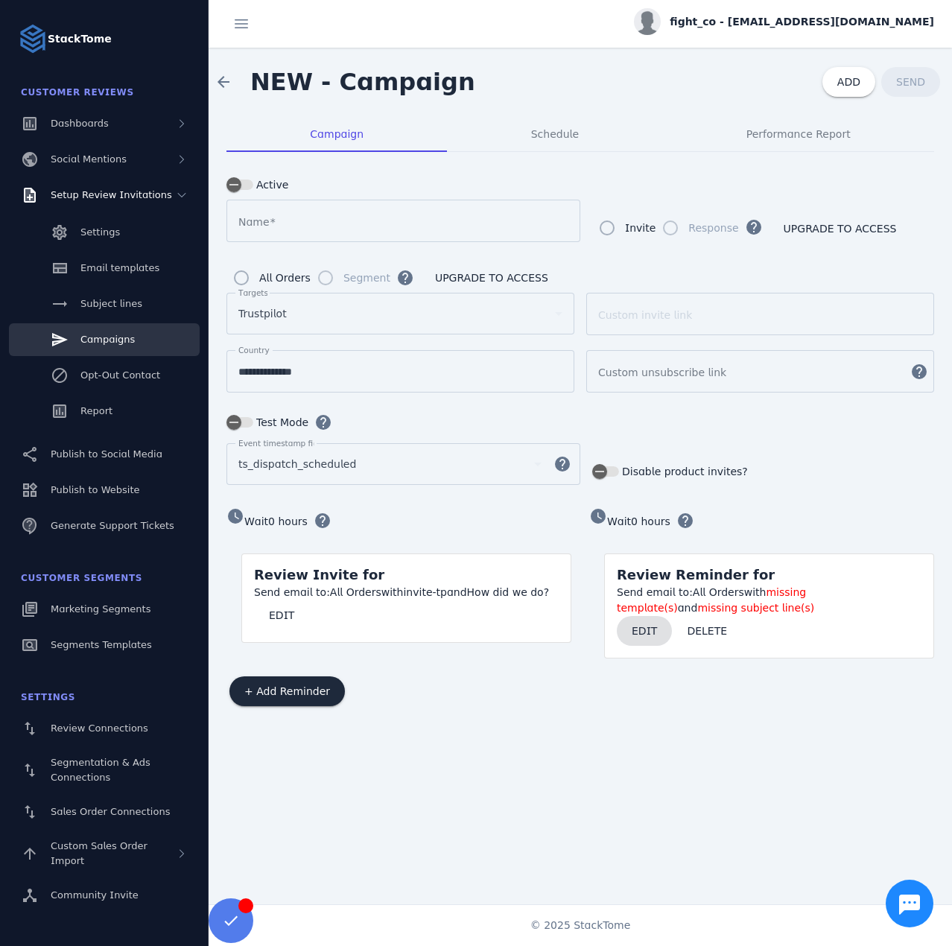
click at [646, 631] on span "EDIT" at bounding box center [643, 630] width 25 height 10
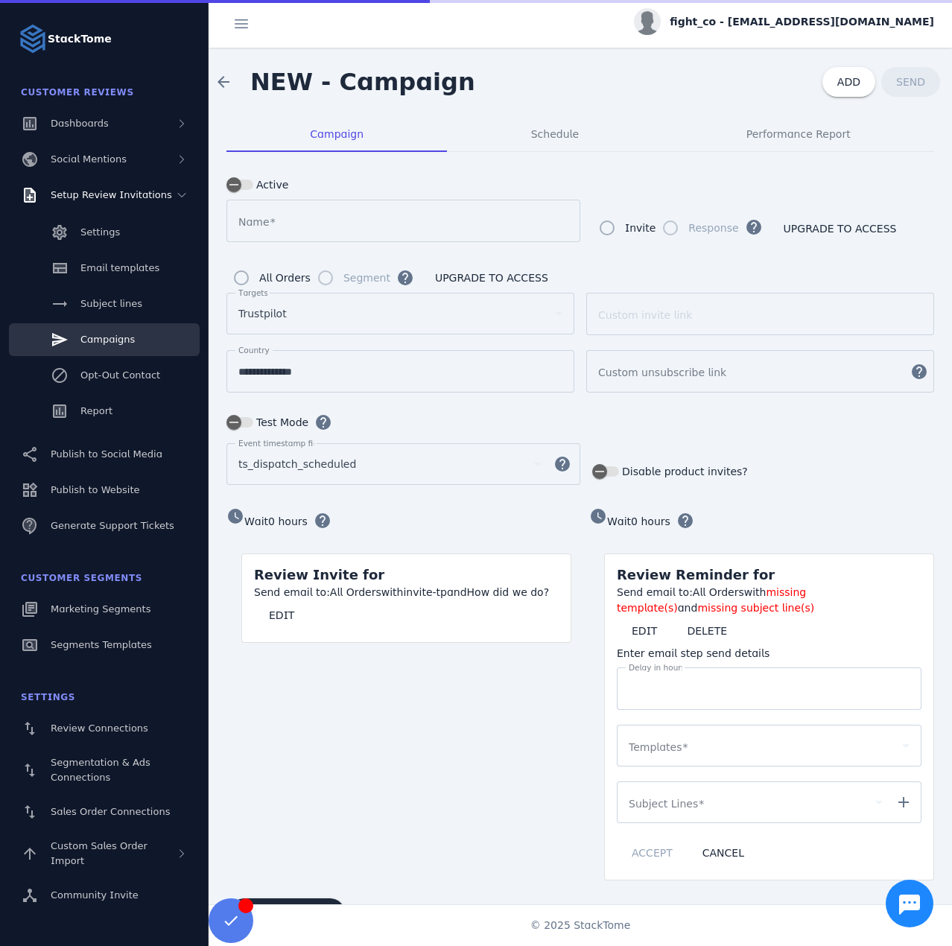
click at [657, 685] on input "*" at bounding box center [768, 689] width 281 height 18
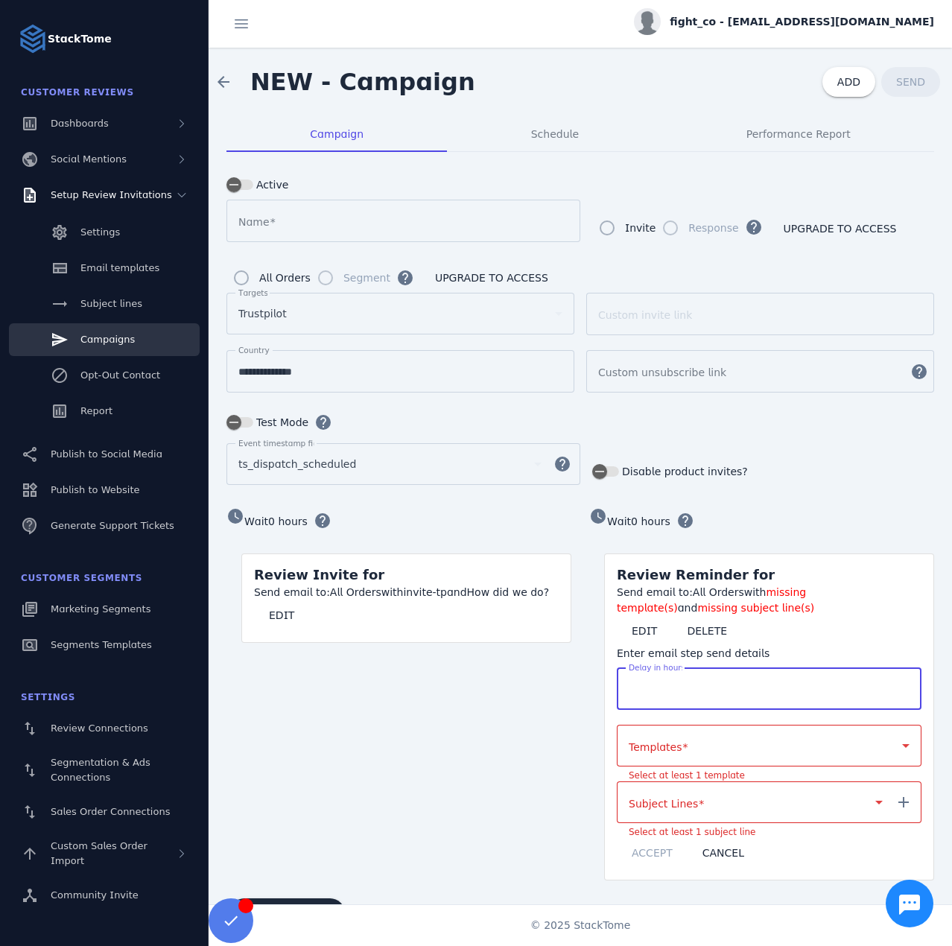
click at [650, 745] on mat-label "Templates" at bounding box center [654, 747] width 53 height 12
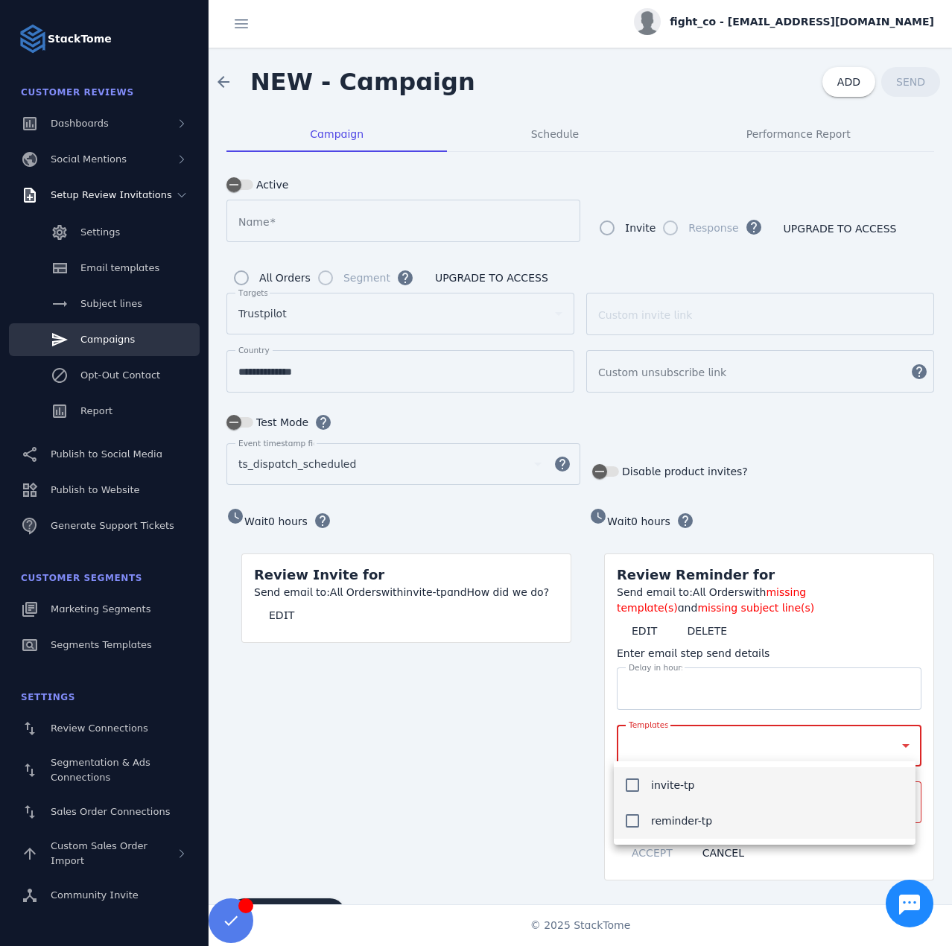
click at [667, 820] on span "reminder-tp" at bounding box center [681, 821] width 61 height 18
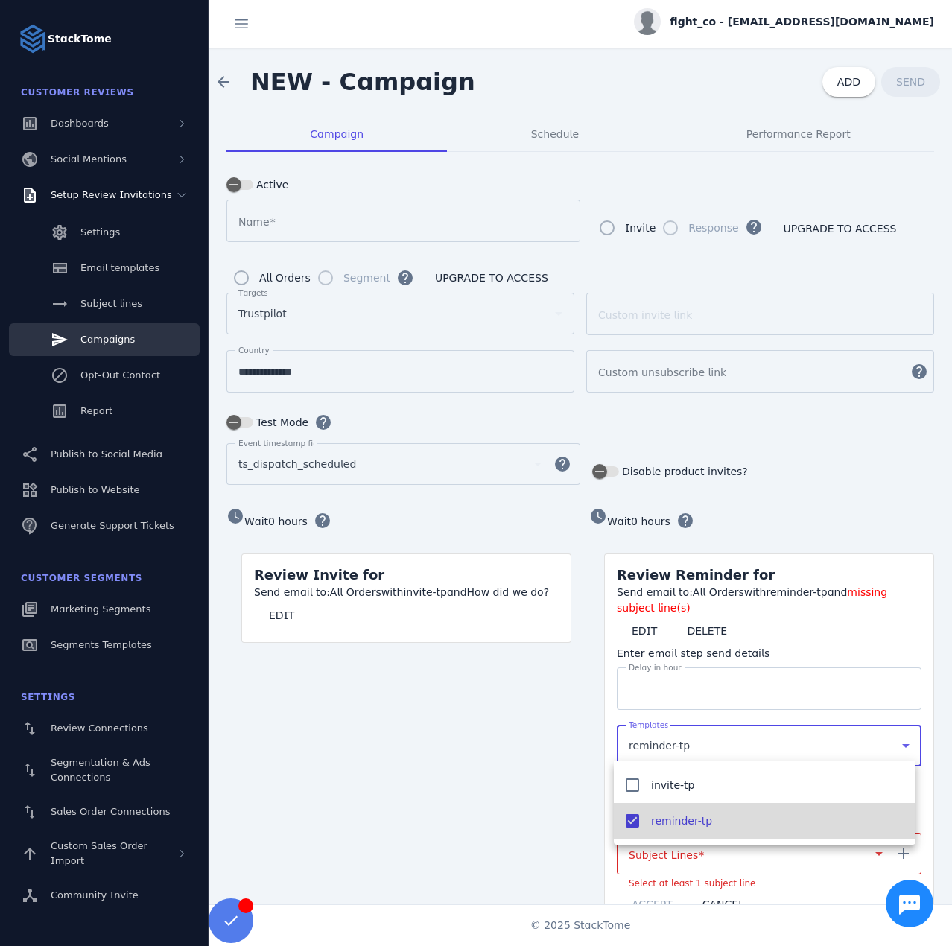
click at [523, 800] on div at bounding box center [476, 473] width 952 height 946
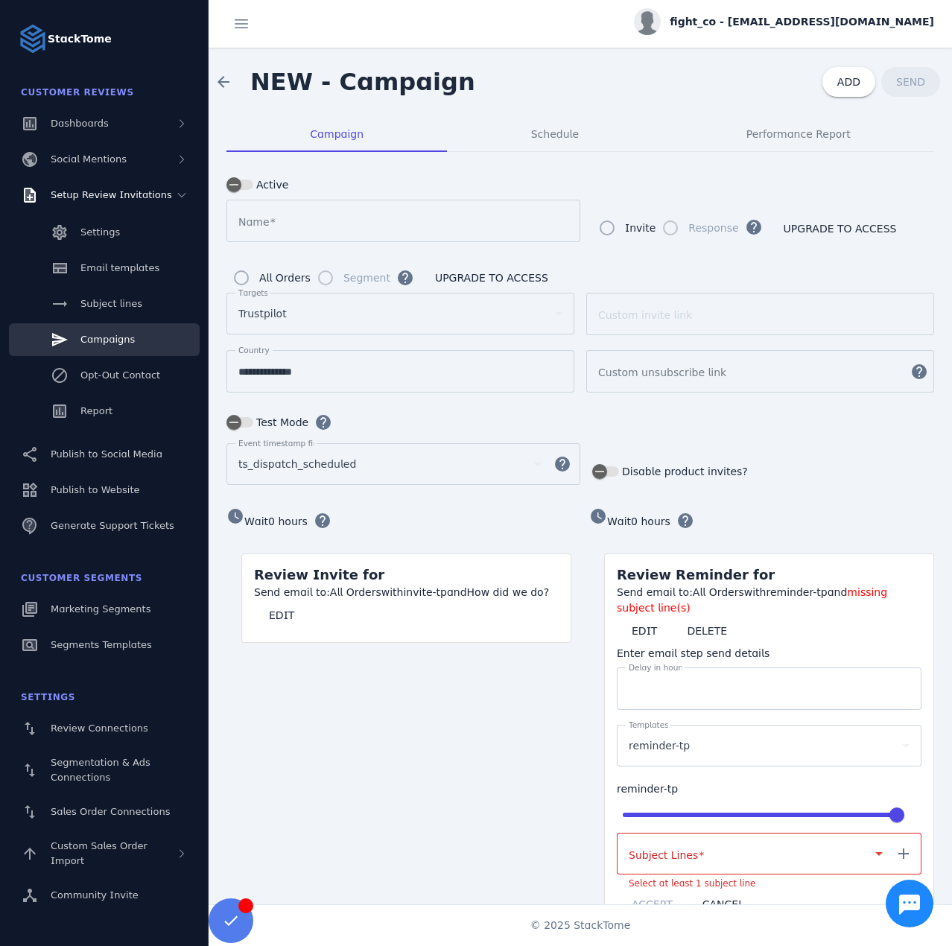
click at [671, 858] on div at bounding box center [755, 853] width 254 height 42
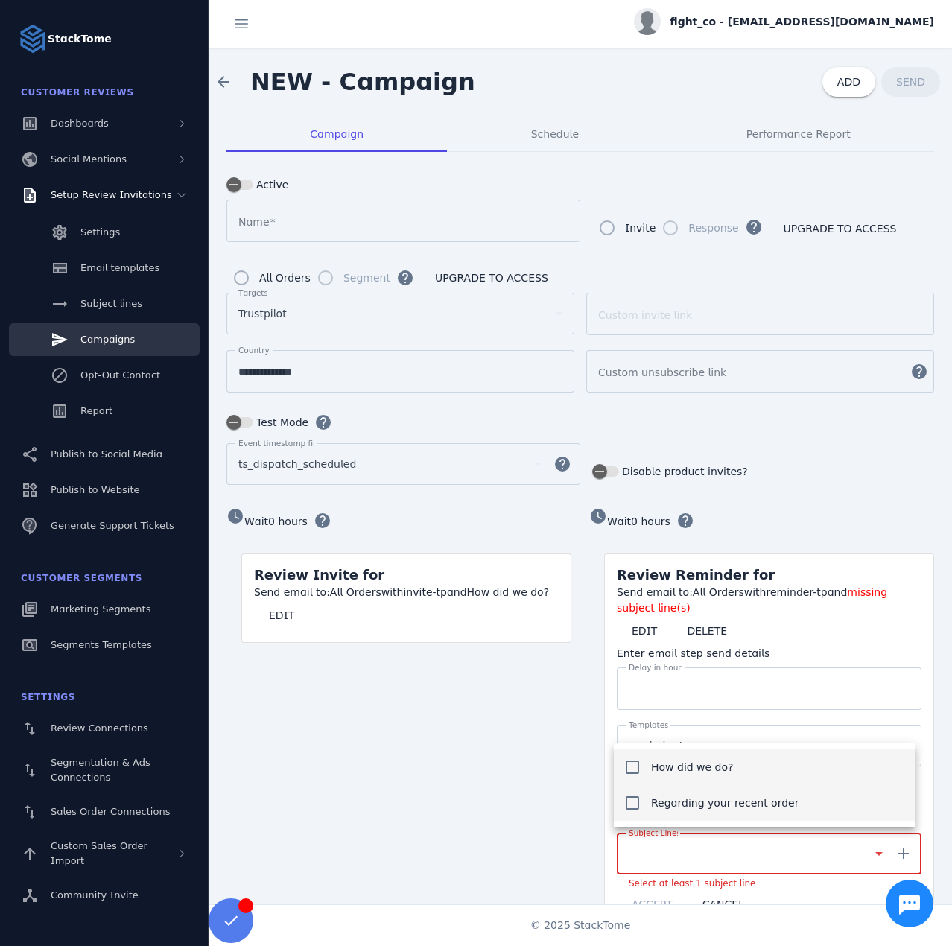
click at [660, 812] on mat-option "Regarding your recent order" at bounding box center [765, 803] width 302 height 36
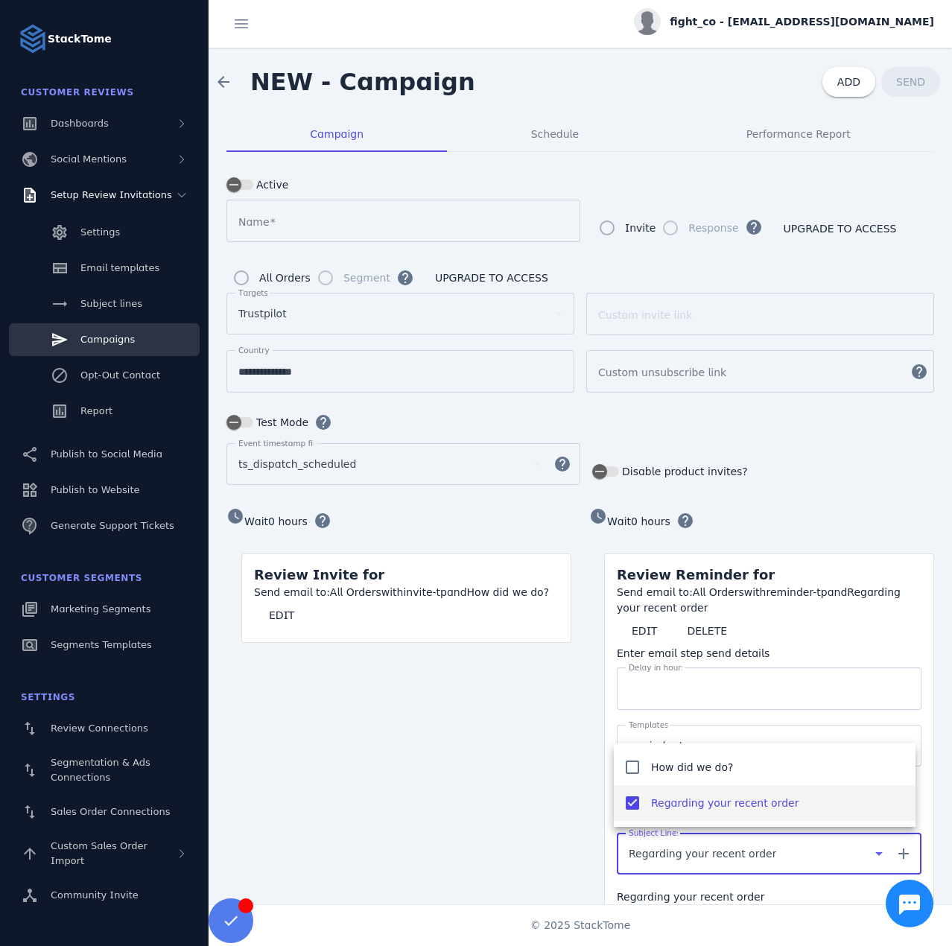
click at [558, 822] on div at bounding box center [476, 473] width 952 height 946
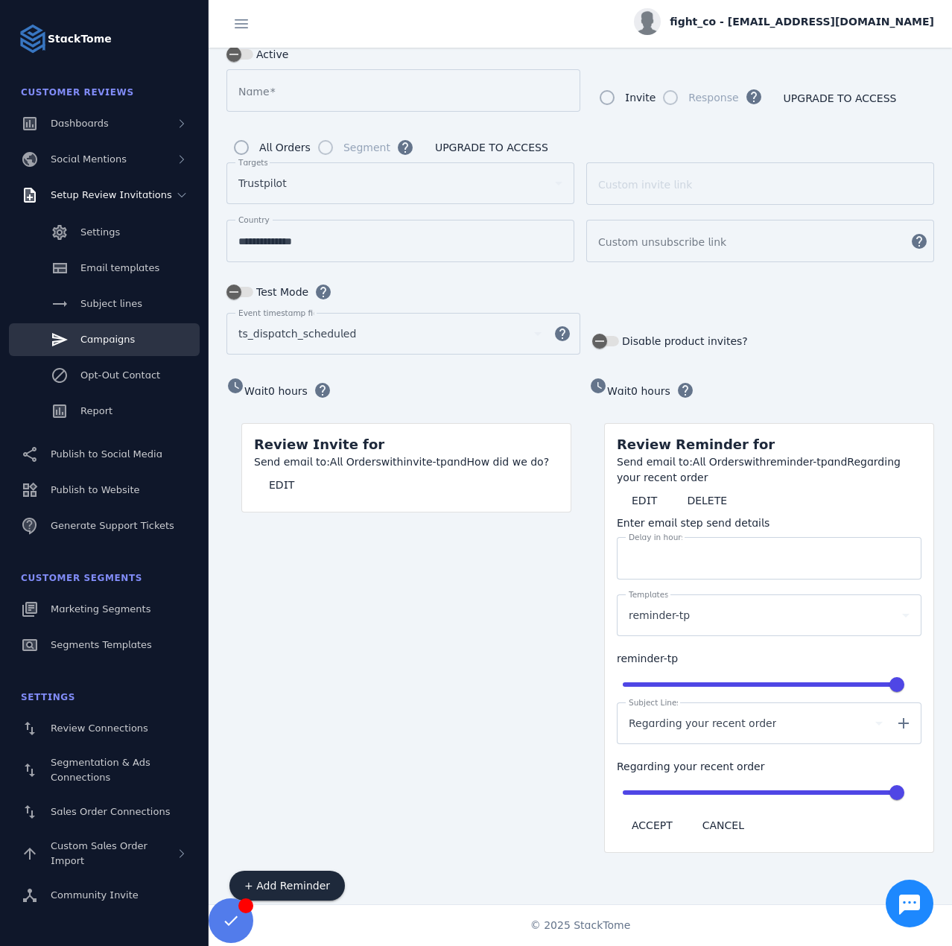
scroll to position [144, 0]
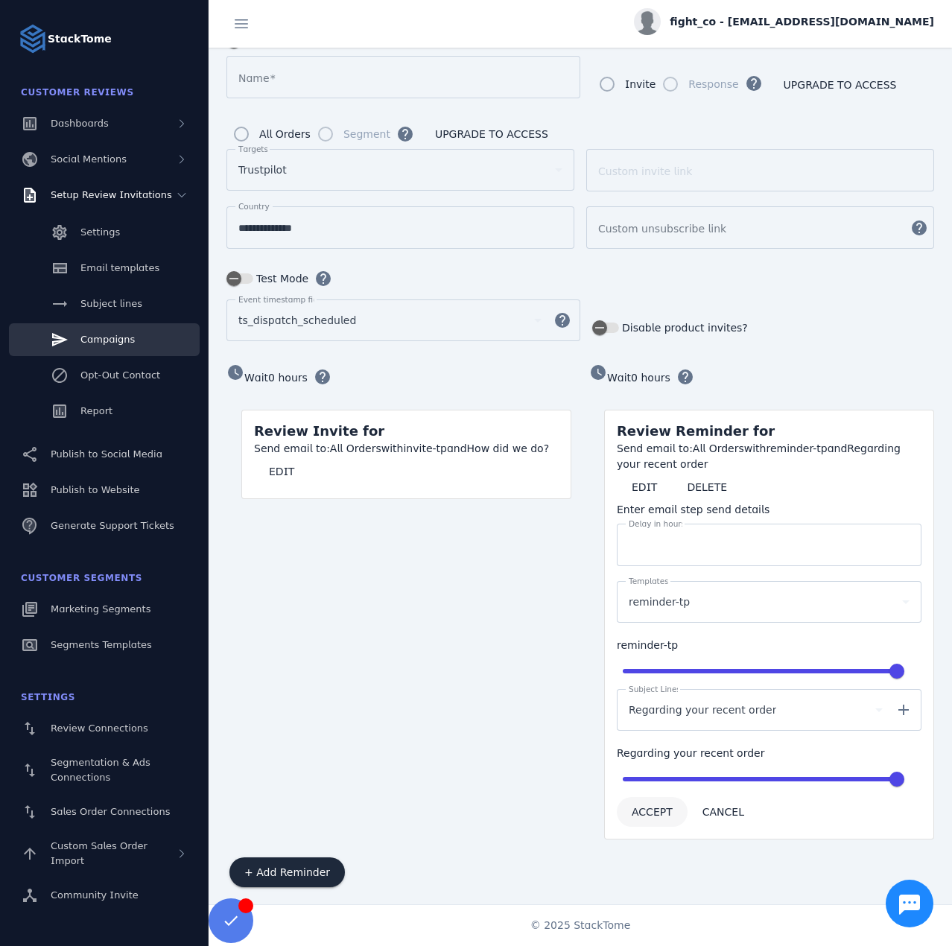
click at [653, 809] on span "ACCEPT" at bounding box center [651, 811] width 41 height 10
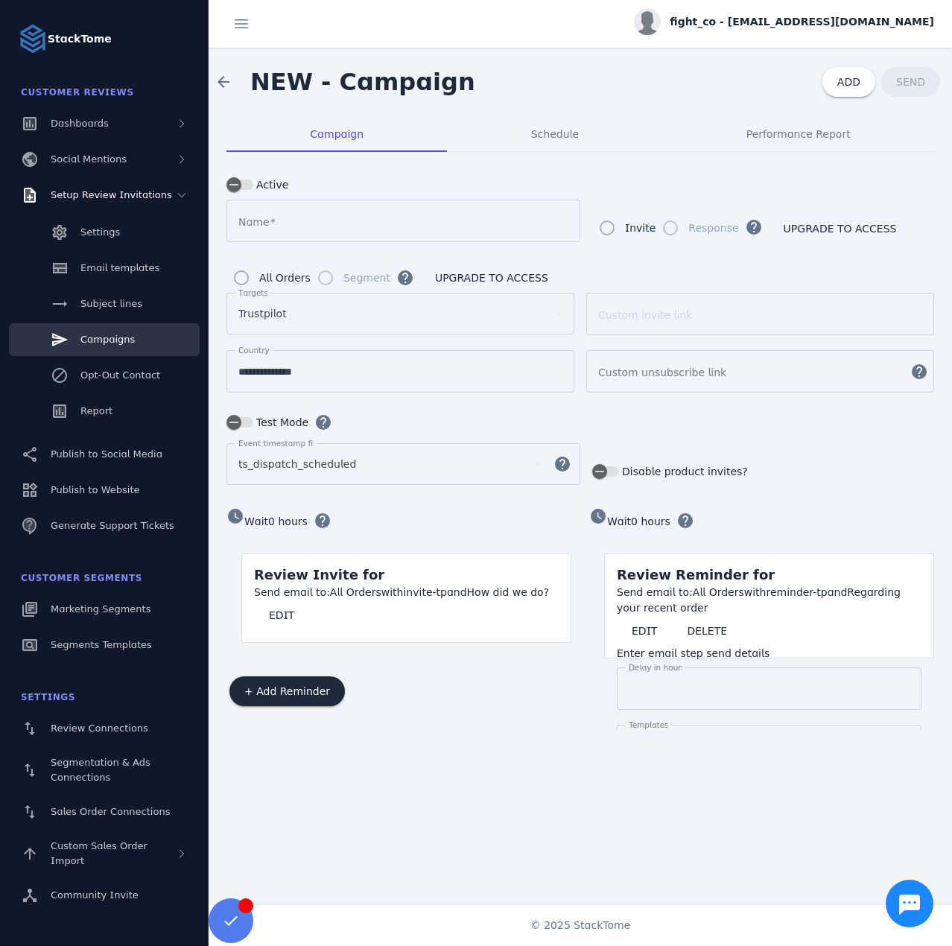
scroll to position [0, 0]
click at [540, 121] on span "Schedule" at bounding box center [555, 134] width 48 height 36
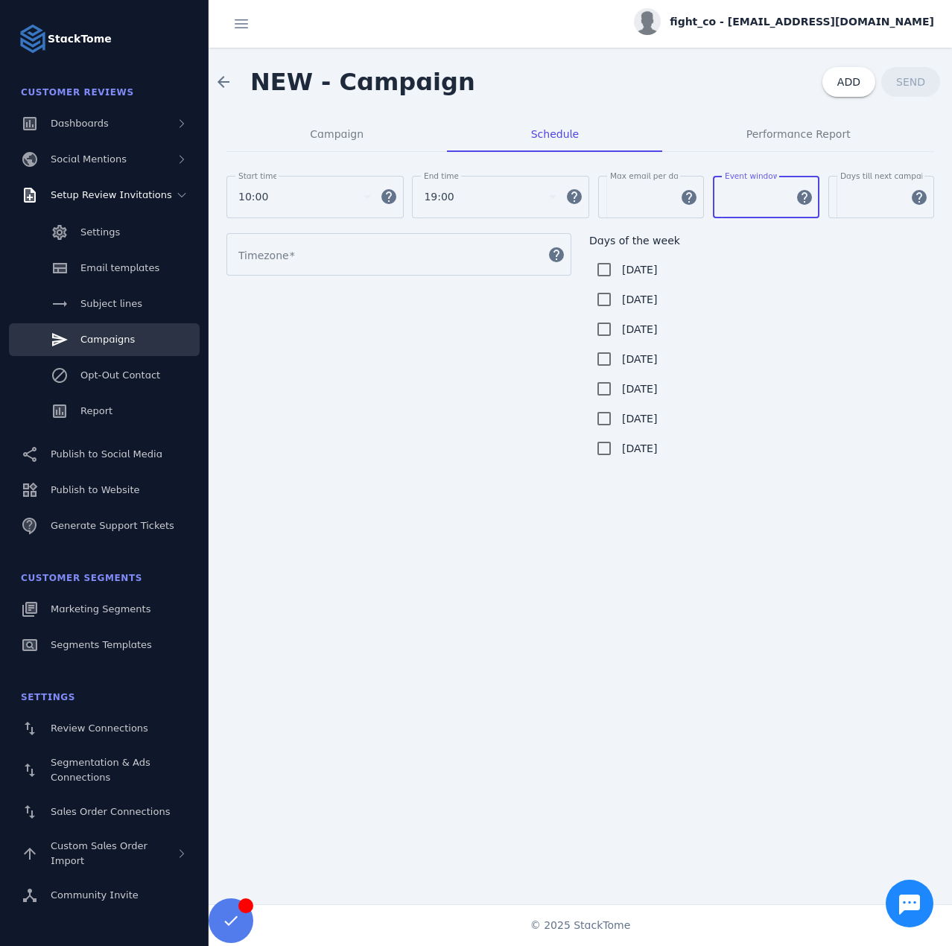
drag, startPoint x: 742, startPoint y: 202, endPoint x: 723, endPoint y: 198, distance: 19.7
click at [723, 198] on div "Event window ** help" at bounding box center [766, 197] width 106 height 42
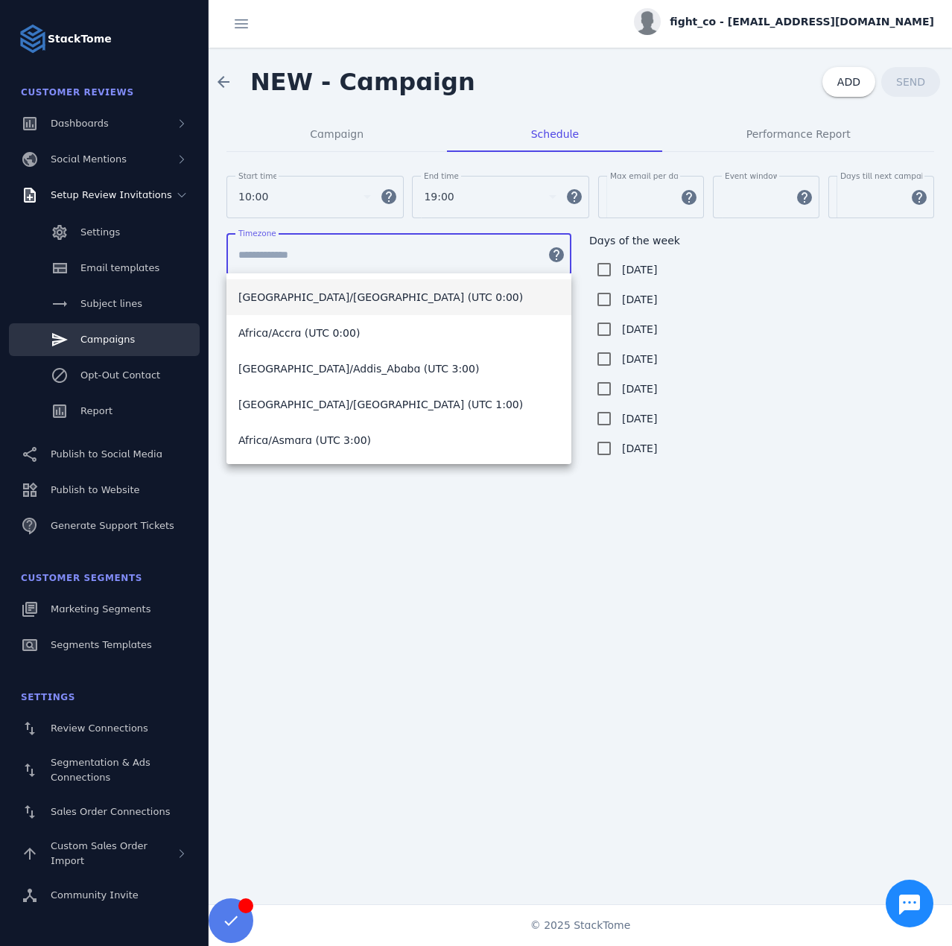
click at [300, 252] on input "Timezone" at bounding box center [388, 255] width 300 height 18
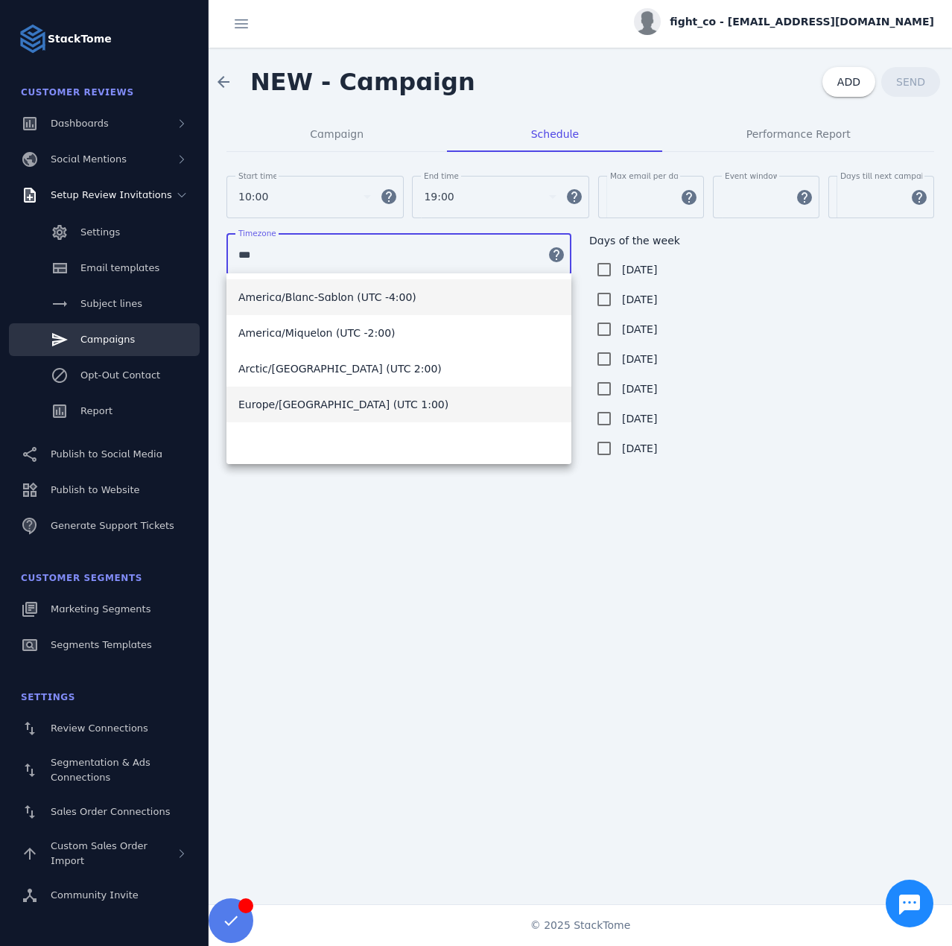
click at [284, 407] on span "Europe/[GEOGRAPHIC_DATA] (UTC 1:00)" at bounding box center [343, 404] width 210 height 18
type input "**********"
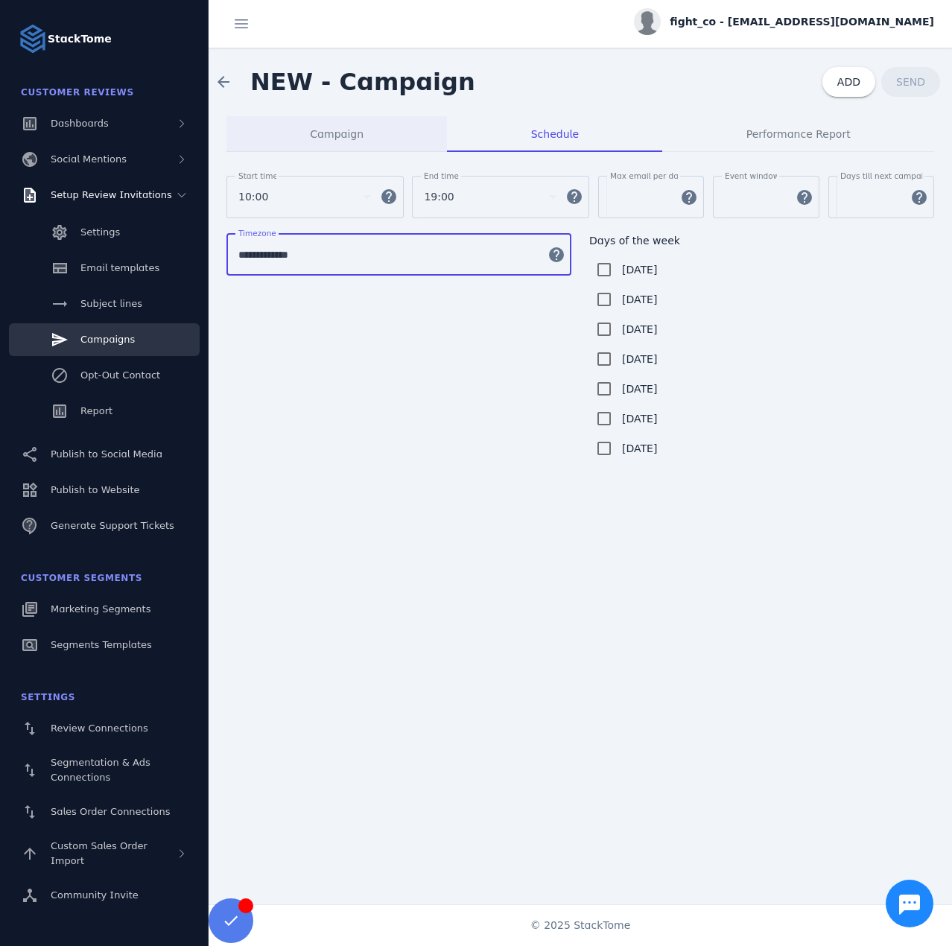
click at [340, 135] on span "Campaign" at bounding box center [337, 134] width 54 height 10
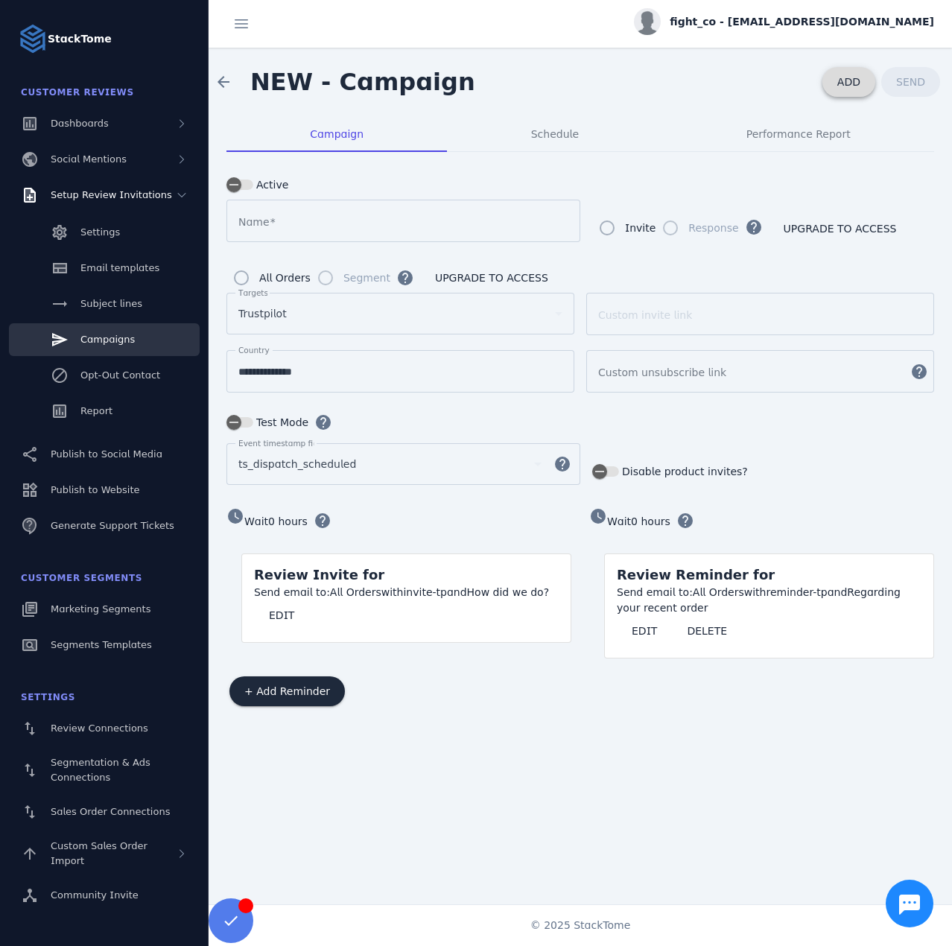
click at [849, 76] on span "ADD" at bounding box center [848, 82] width 23 height 12
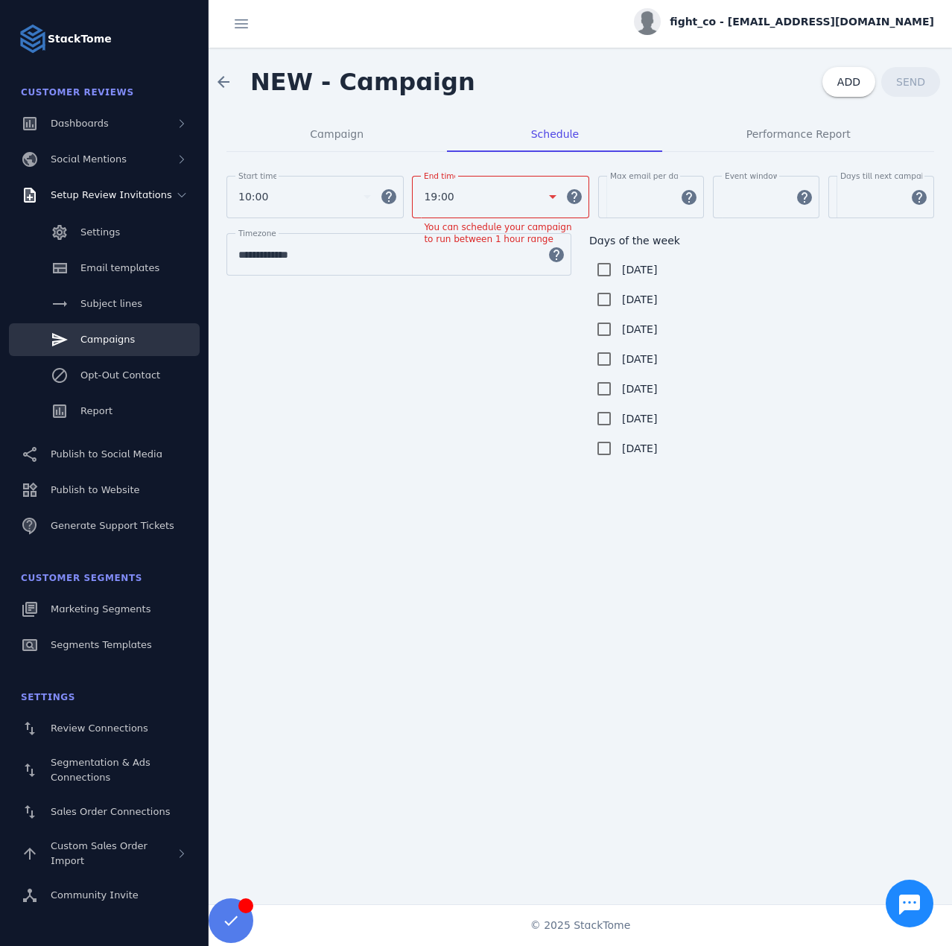
click at [478, 192] on div "19:00" at bounding box center [483, 197] width 119 height 18
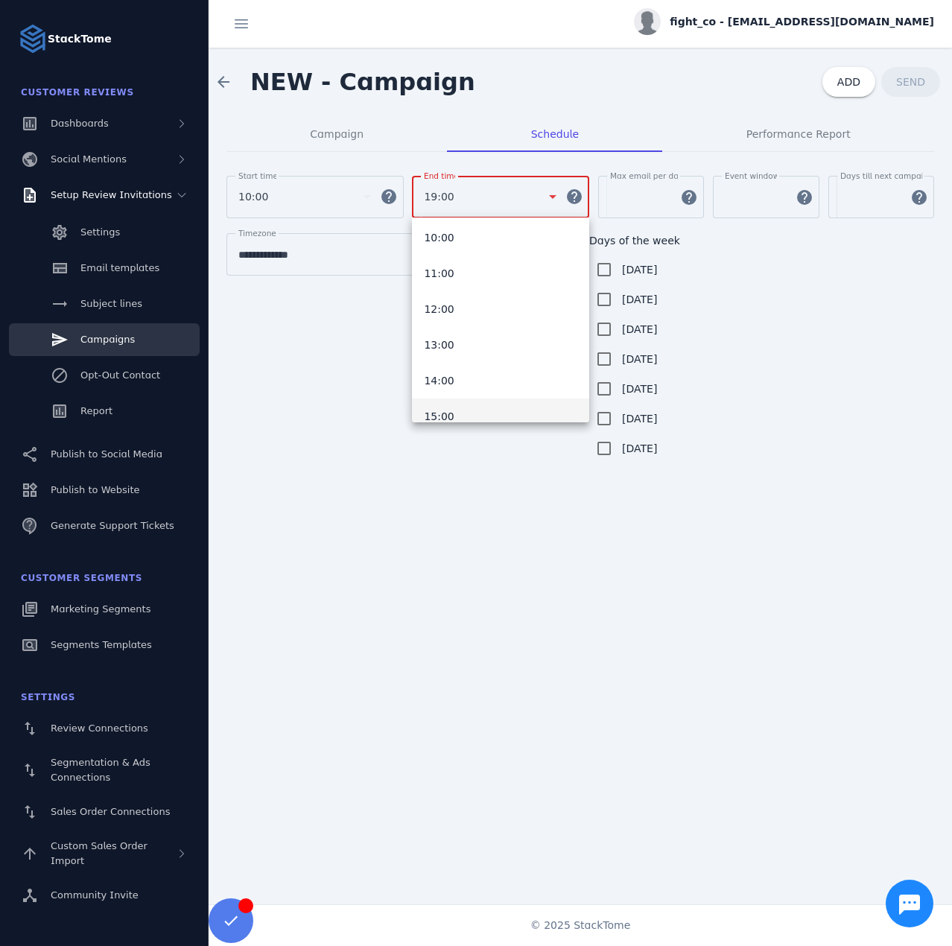
scroll to position [293, 0]
click at [478, 345] on mat-option "11:00" at bounding box center [500, 342] width 177 height 36
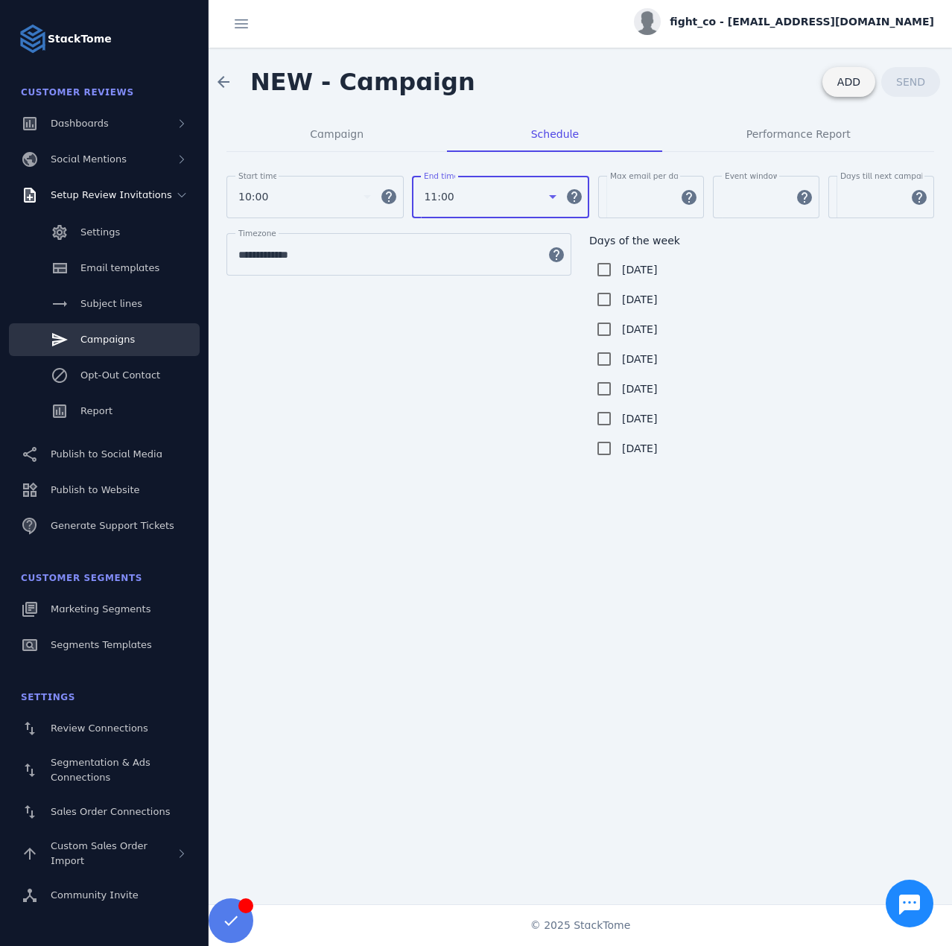
click at [835, 93] on span at bounding box center [848, 82] width 53 height 36
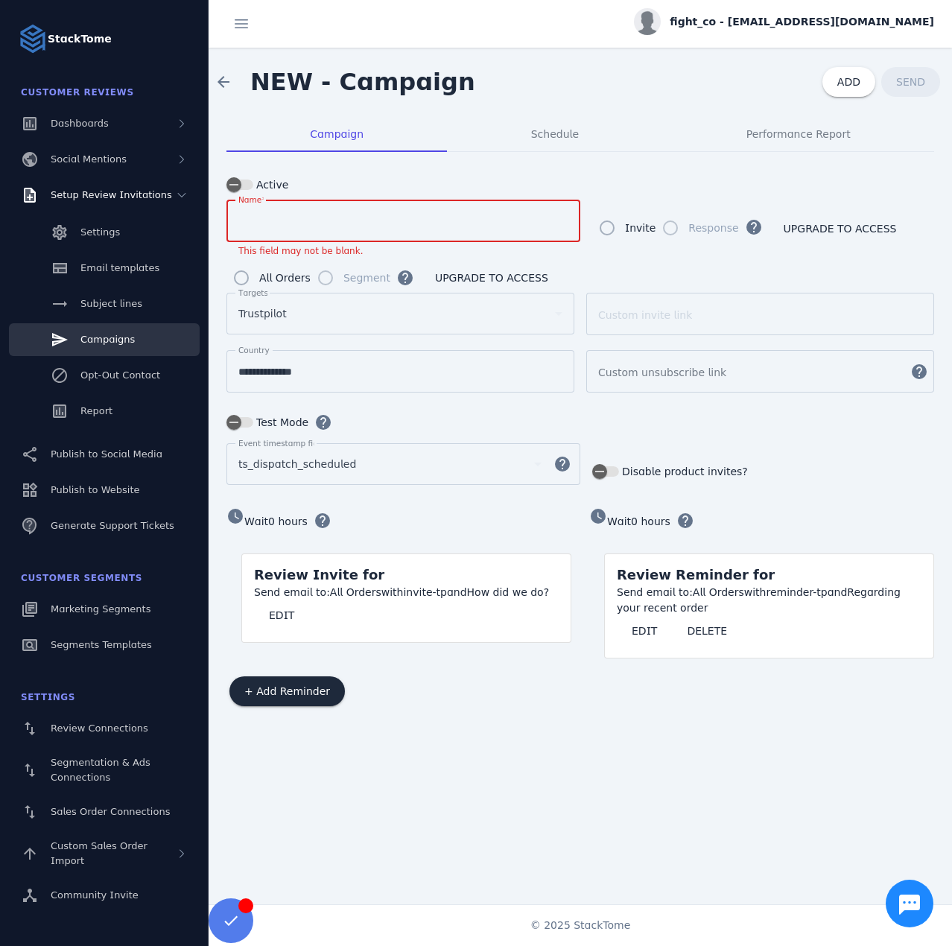
click at [328, 222] on input "Name" at bounding box center [403, 221] width 330 height 18
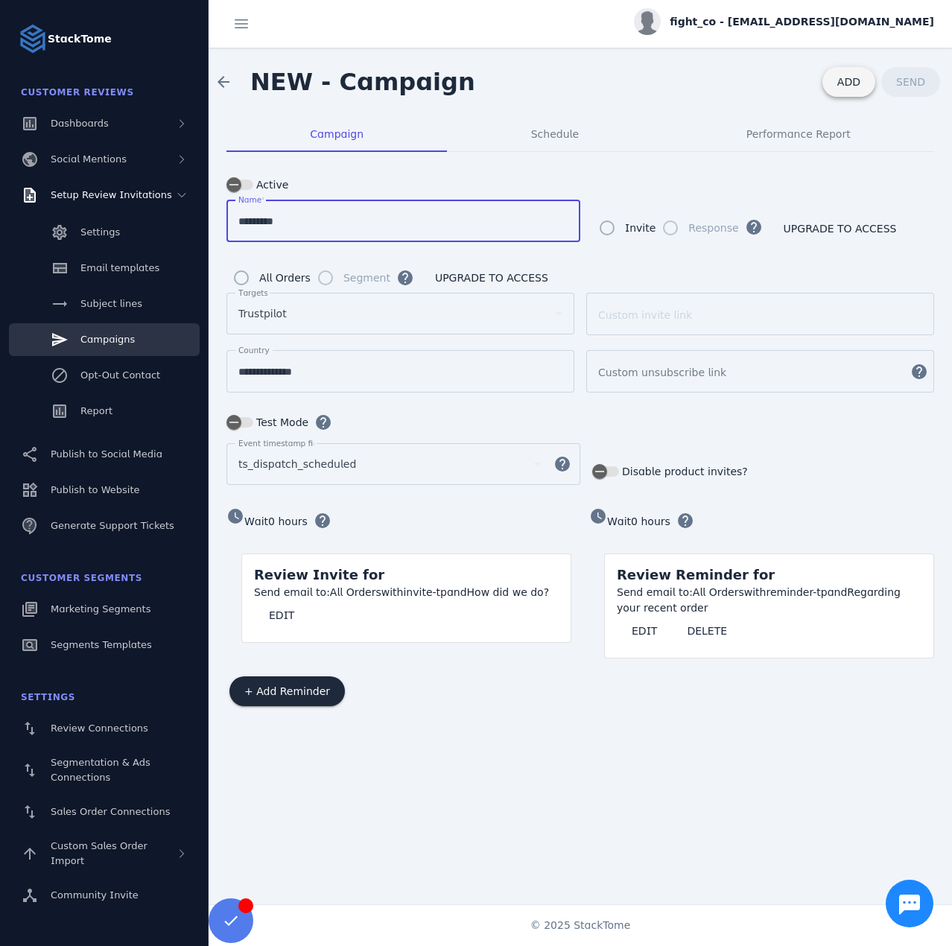
type input "*********"
click at [870, 71] on span at bounding box center [848, 82] width 53 height 36
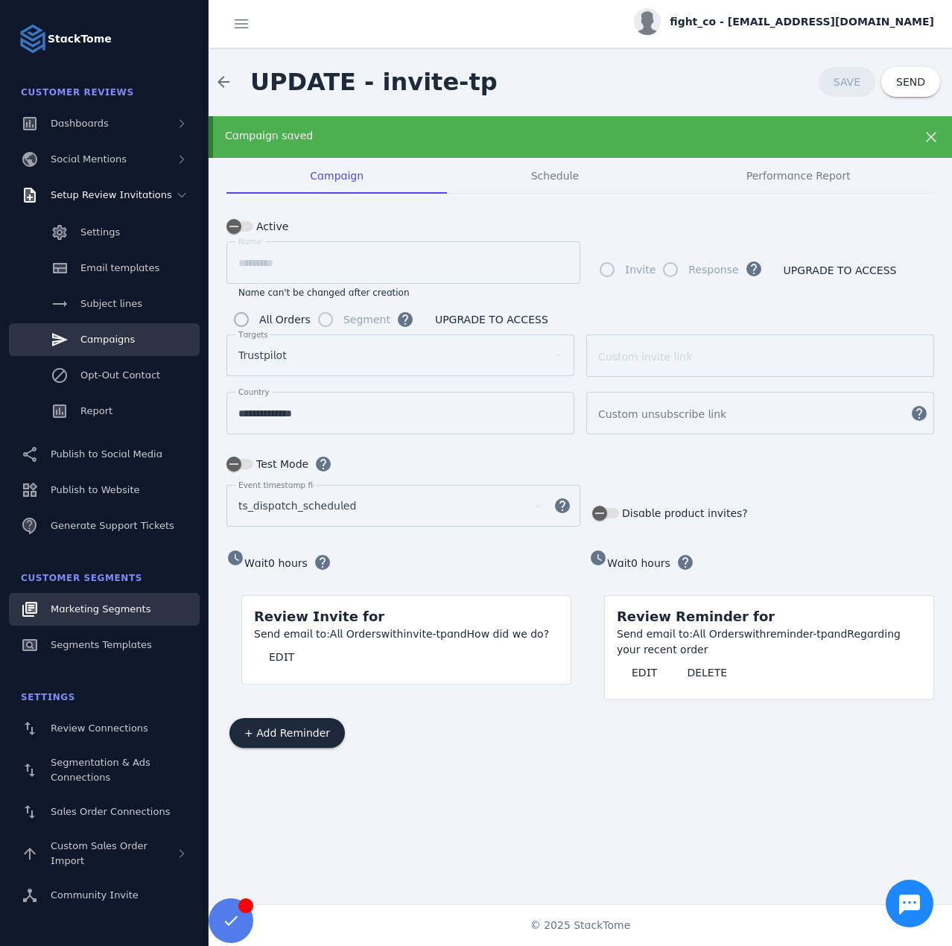
click at [127, 610] on span "Marketing Segments" at bounding box center [101, 608] width 100 height 11
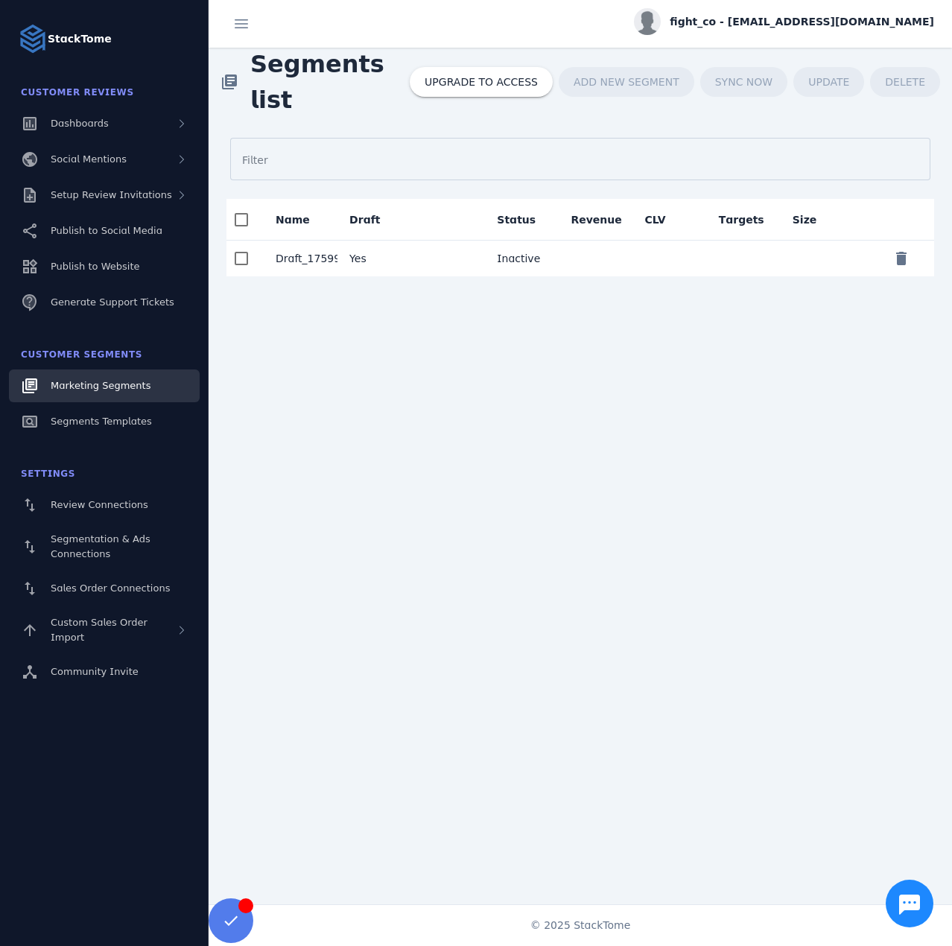
click at [363, 261] on mat-cell "Yes" at bounding box center [374, 258] width 74 height 36
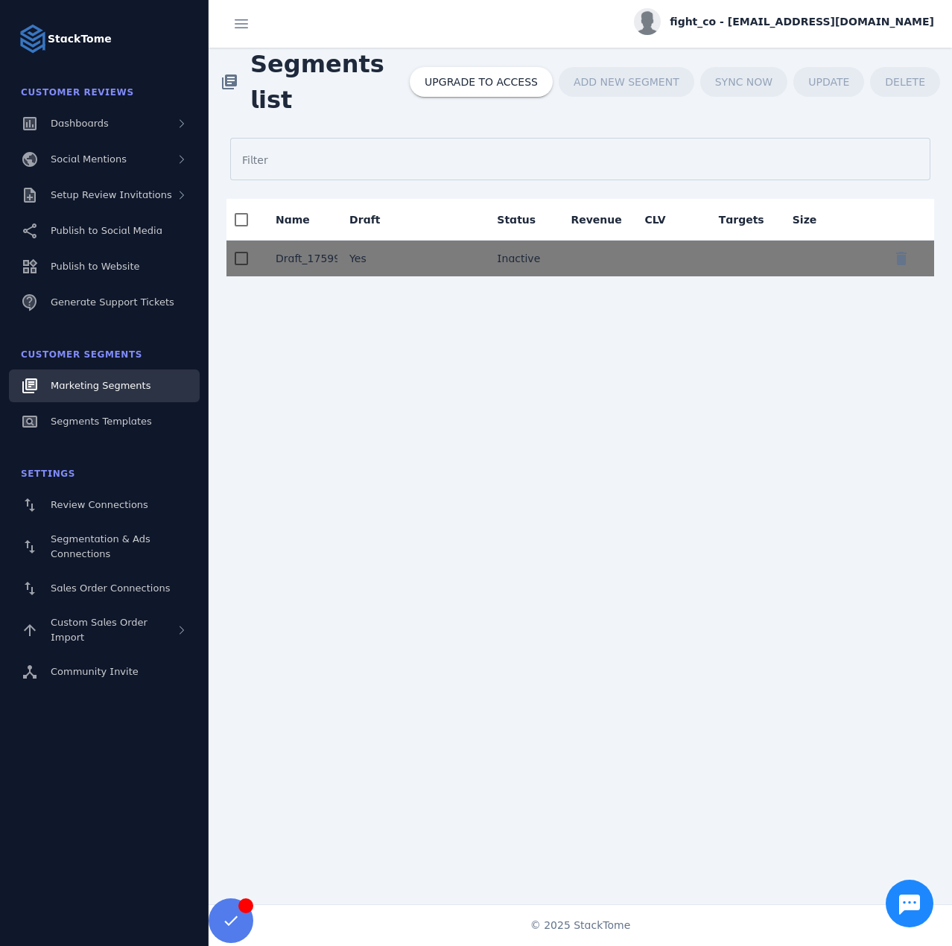
click at [564, 127] on div "Filter Name Draft Status Revenue CLV Targets Size Draft_1759917220426 Yes Inact…" at bounding box center [579, 196] width 743 height 160
